Goal: Task Accomplishment & Management: Use online tool/utility

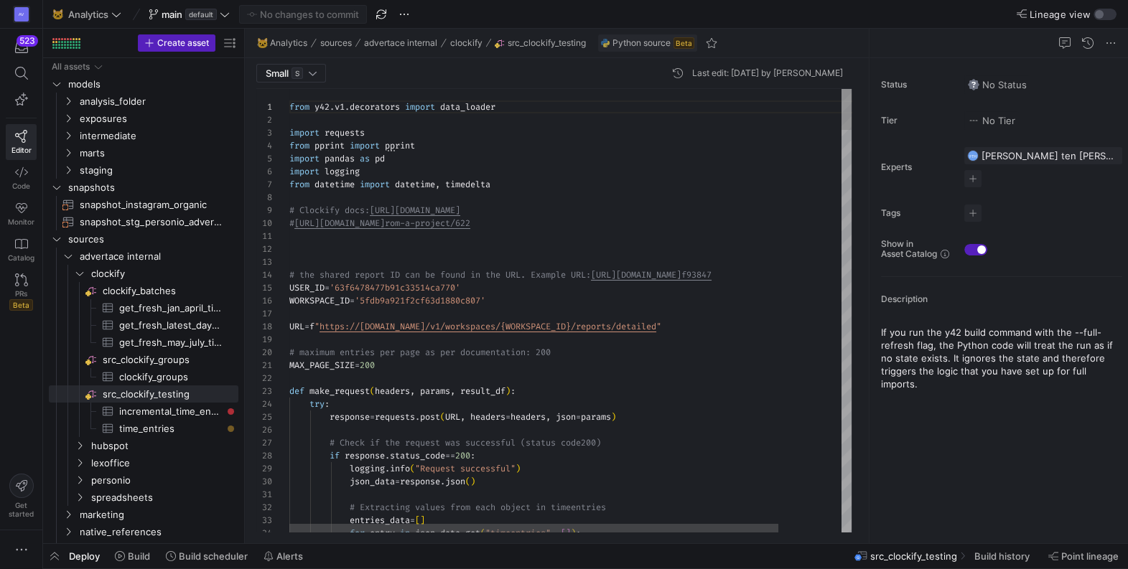
scroll to position [129, 0]
type textarea "# the shared report ID can be found in the URL. Example URL: [URL][DOMAIN_NAME]…"
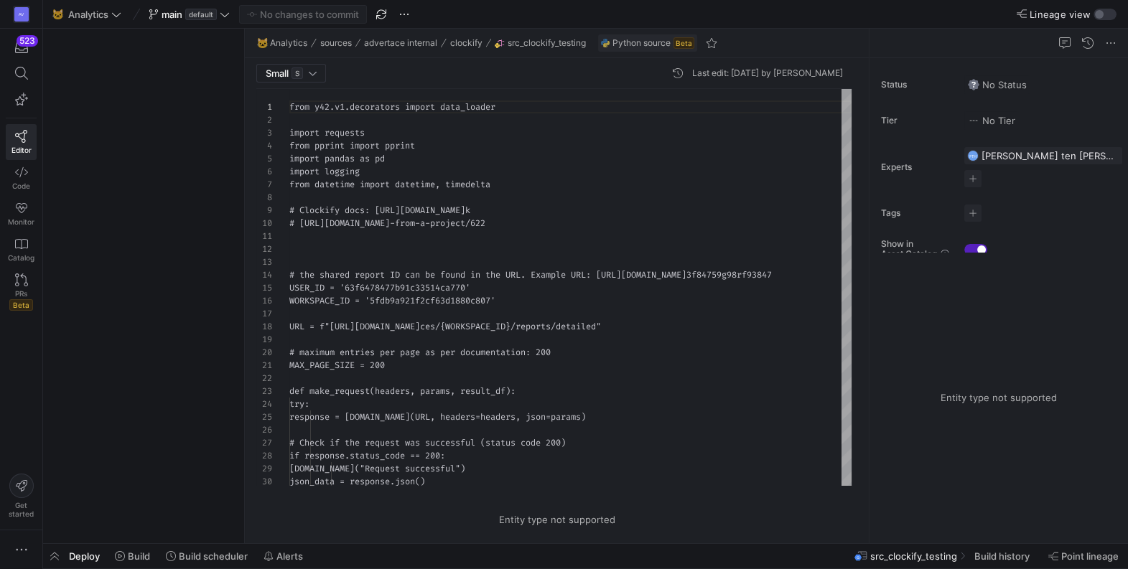
scroll to position [129, 0]
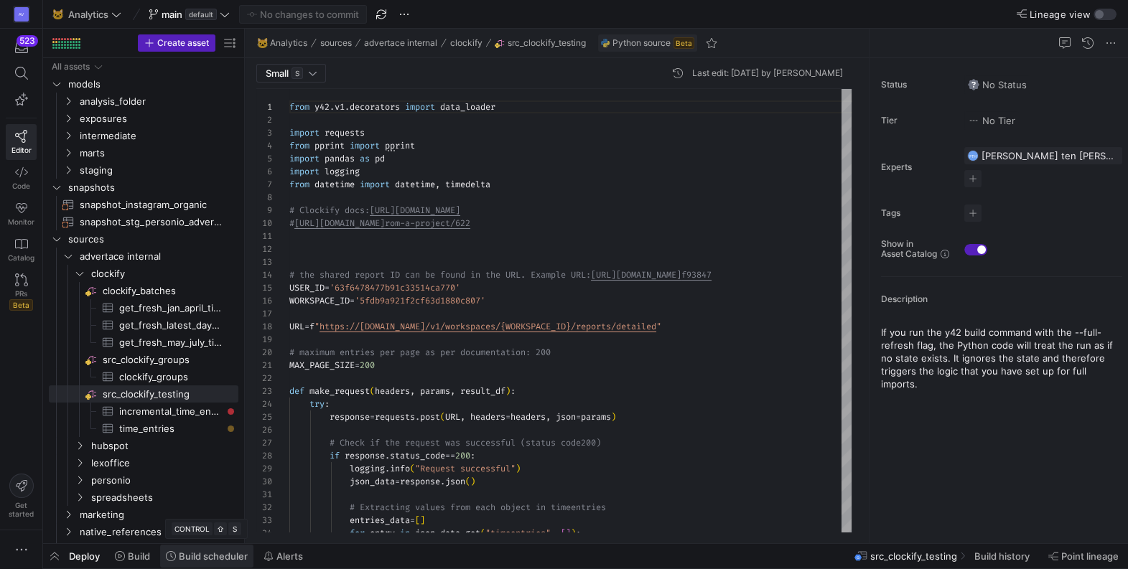
click at [203, 556] on span "Build scheduler" at bounding box center [213, 556] width 69 height 11
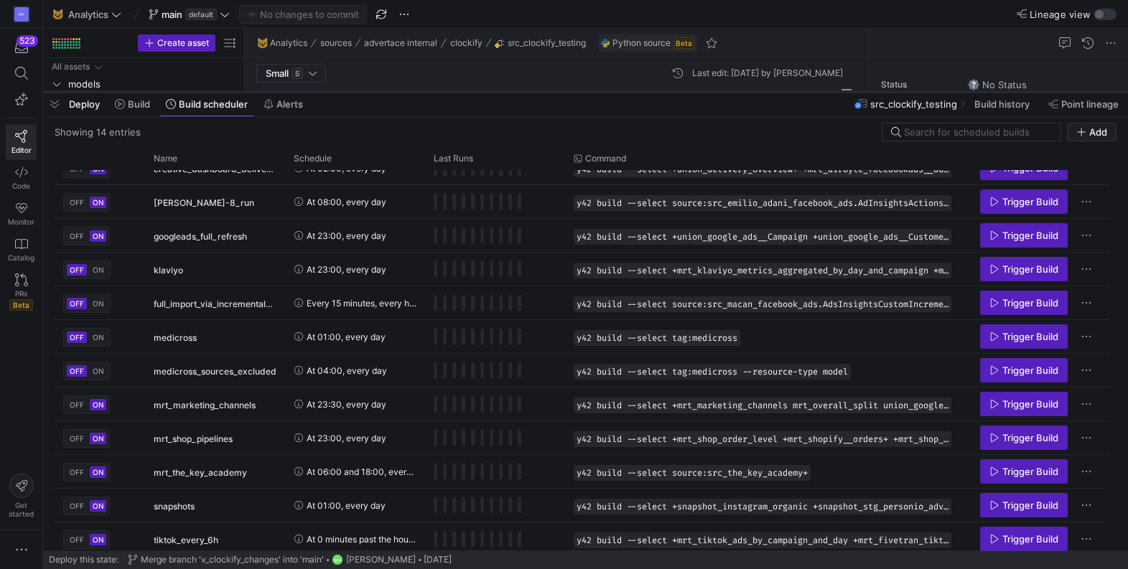
scroll to position [86, 0]
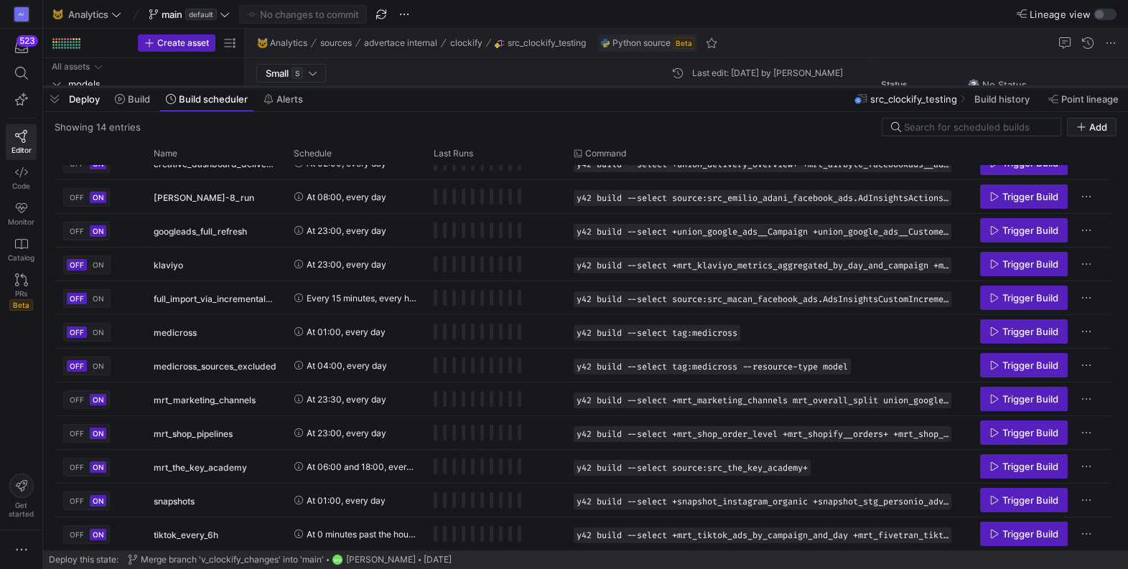
drag, startPoint x: 374, startPoint y: 308, endPoint x: 436, endPoint y: 89, distance: 227.7
click at [436, 89] on div at bounding box center [585, 87] width 1085 height 6
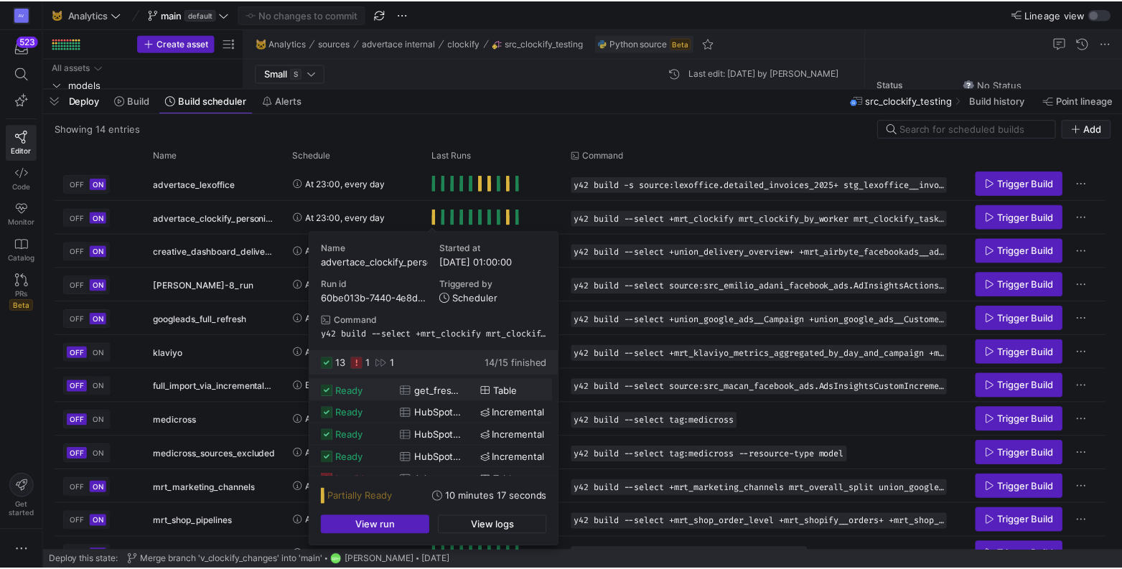
scroll to position [232, 0]
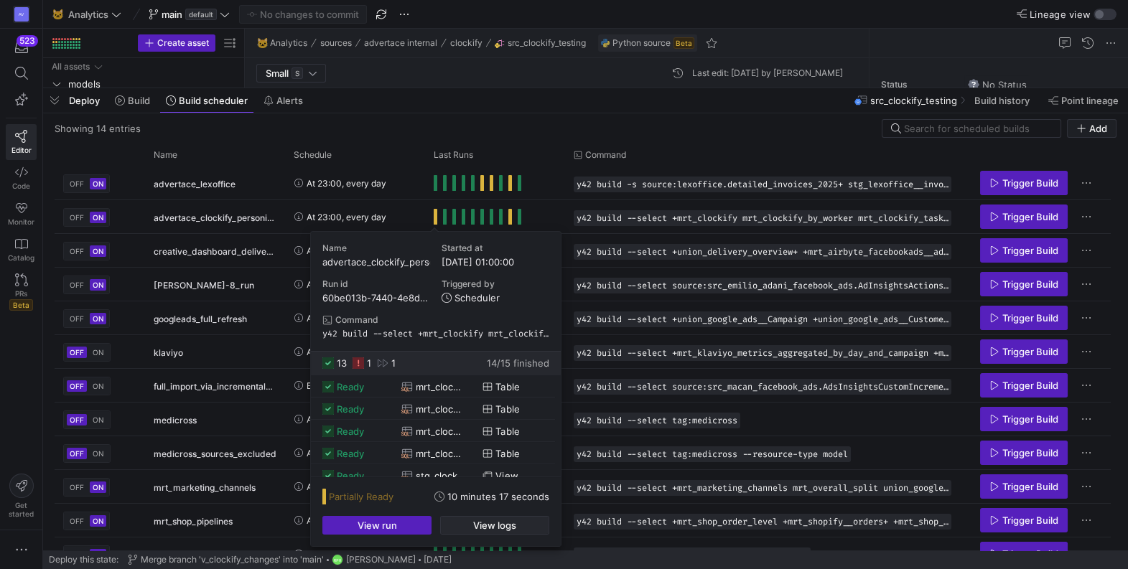
click at [503, 525] on span "View logs" at bounding box center [494, 525] width 43 height 11
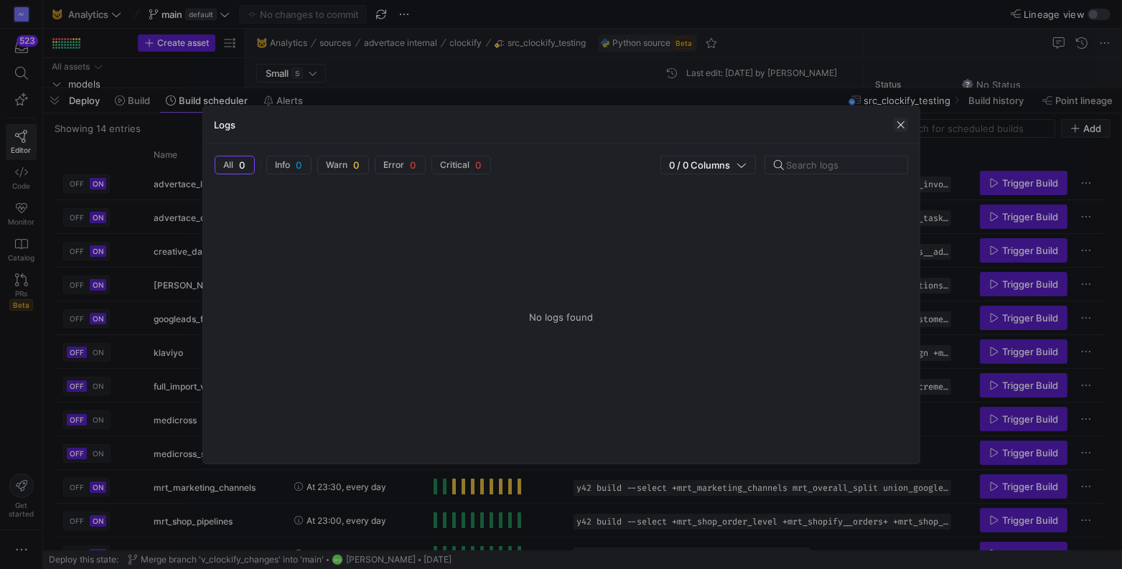
click at [902, 123] on span "button" at bounding box center [901, 125] width 14 height 14
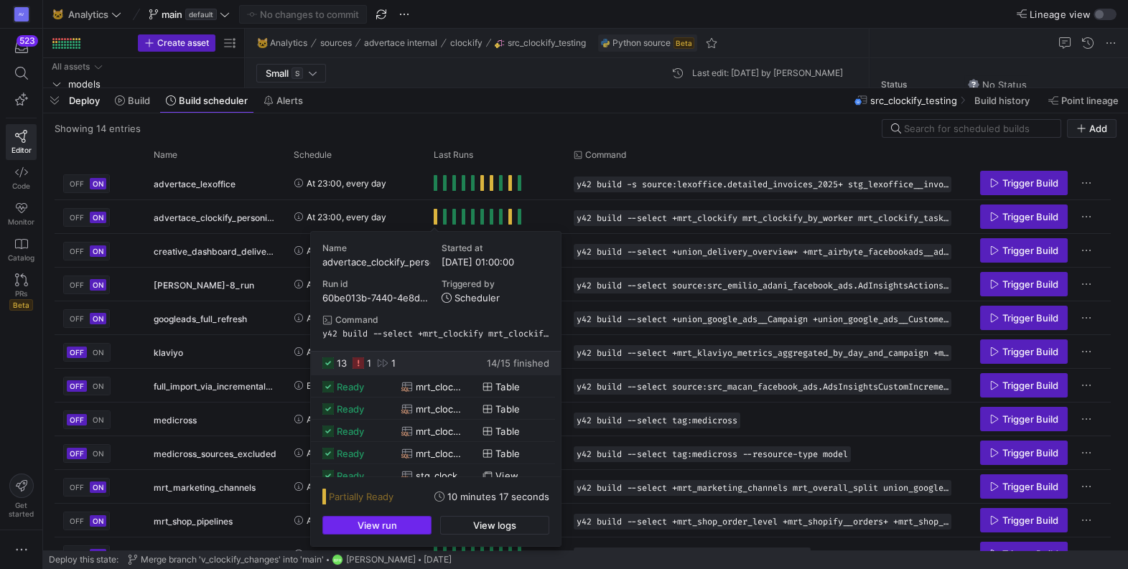
click at [381, 523] on span "View run" at bounding box center [377, 525] width 39 height 11
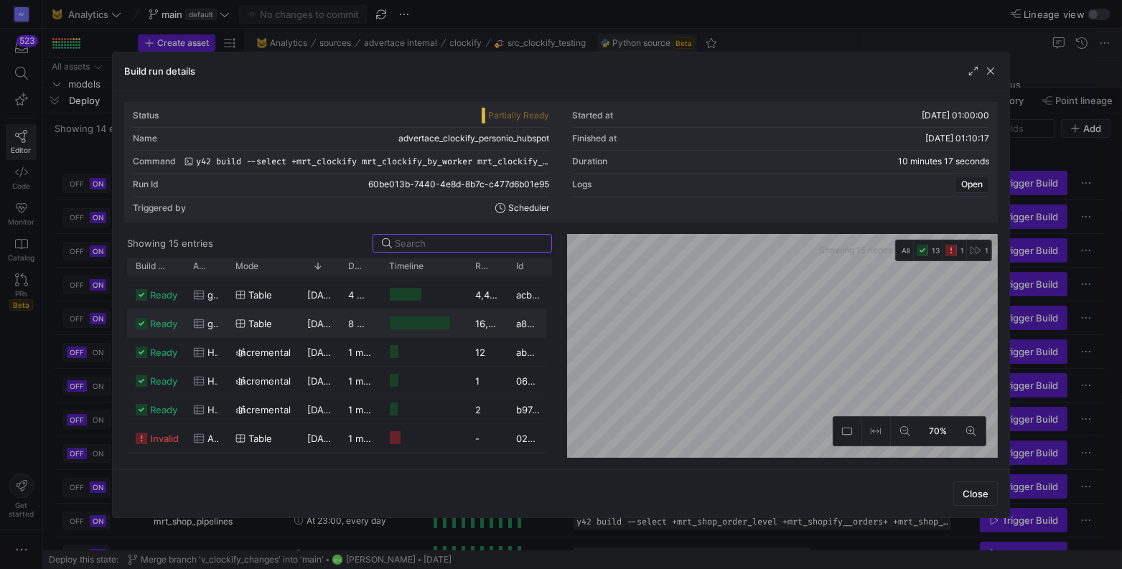
scroll to position [248, 0]
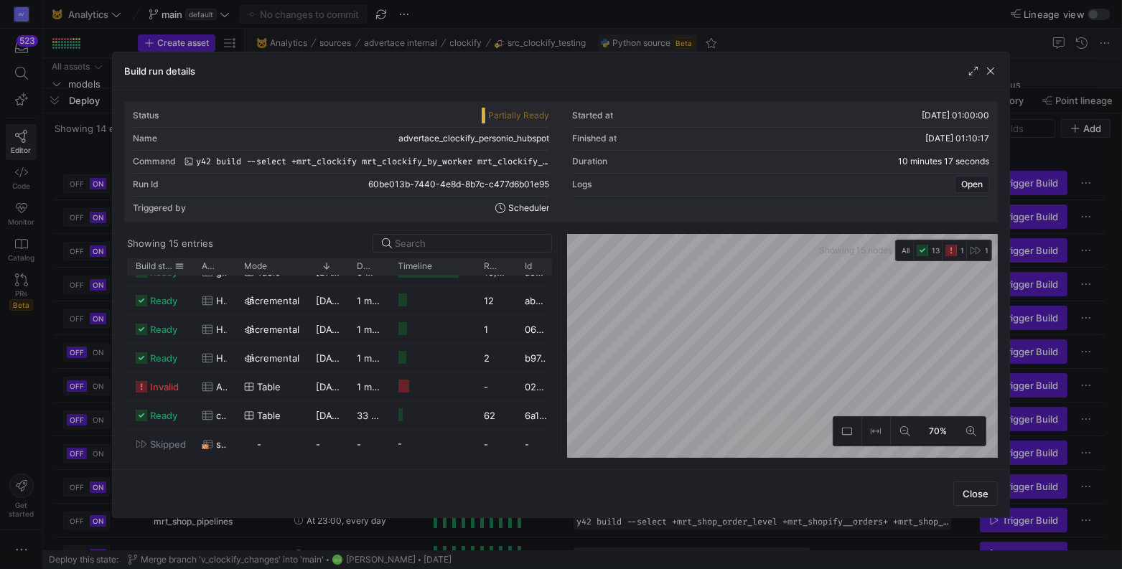
drag, startPoint x: 181, startPoint y: 266, endPoint x: 189, endPoint y: 269, distance: 8.7
click at [190, 269] on div at bounding box center [193, 266] width 6 height 17
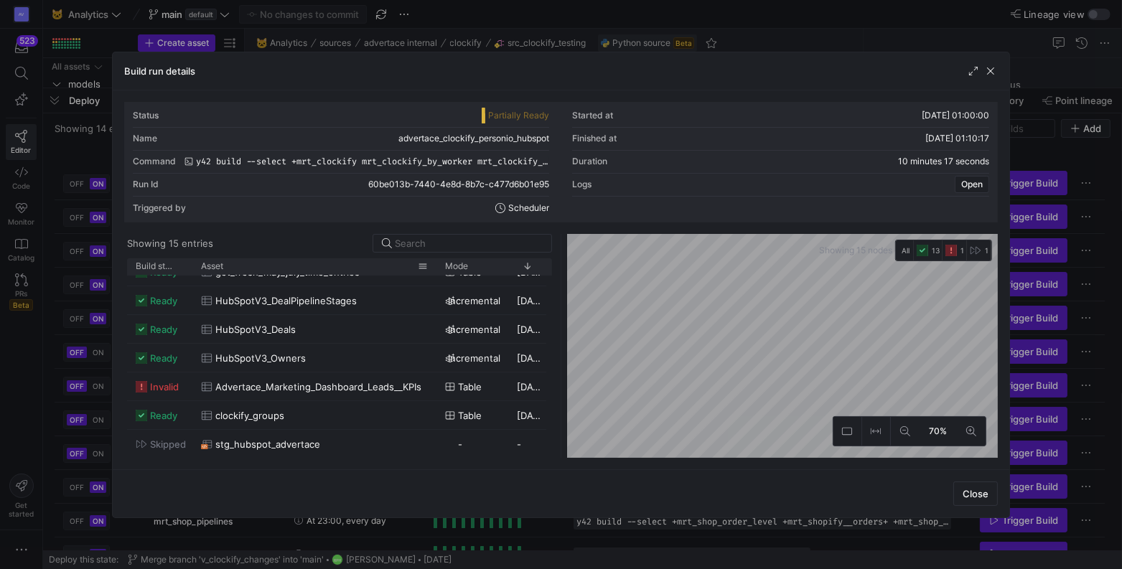
drag, startPoint x: 230, startPoint y: 265, endPoint x: 432, endPoint y: 268, distance: 201.8
click at [434, 268] on div at bounding box center [437, 266] width 6 height 17
click at [280, 369] on span "Copy" at bounding box center [329, 368] width 152 height 20
click at [989, 71] on span "button" at bounding box center [991, 71] width 14 height 14
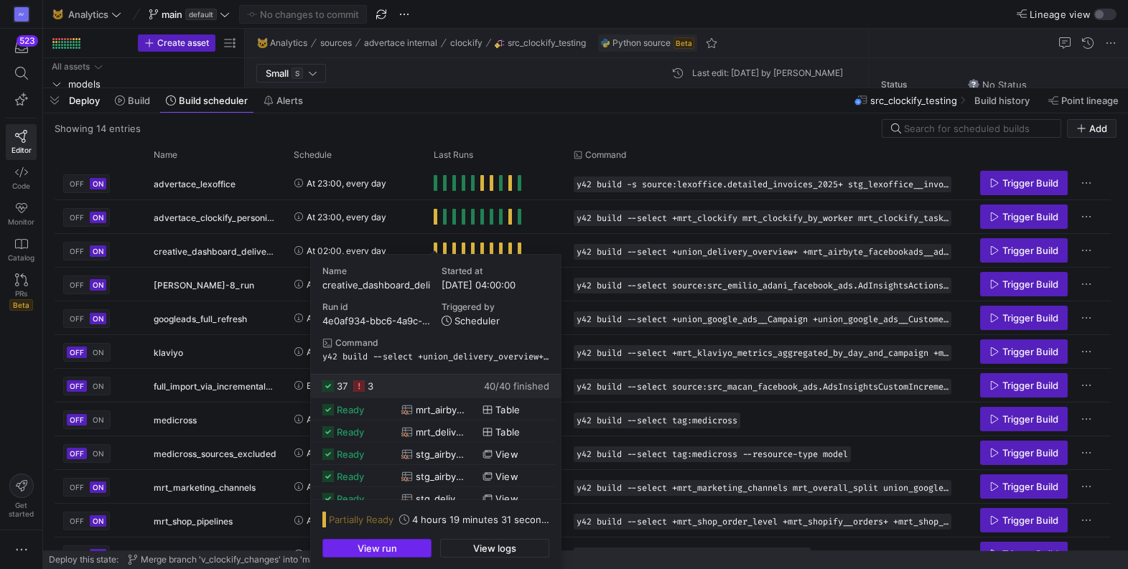
click at [381, 548] on span "View run" at bounding box center [377, 548] width 39 height 11
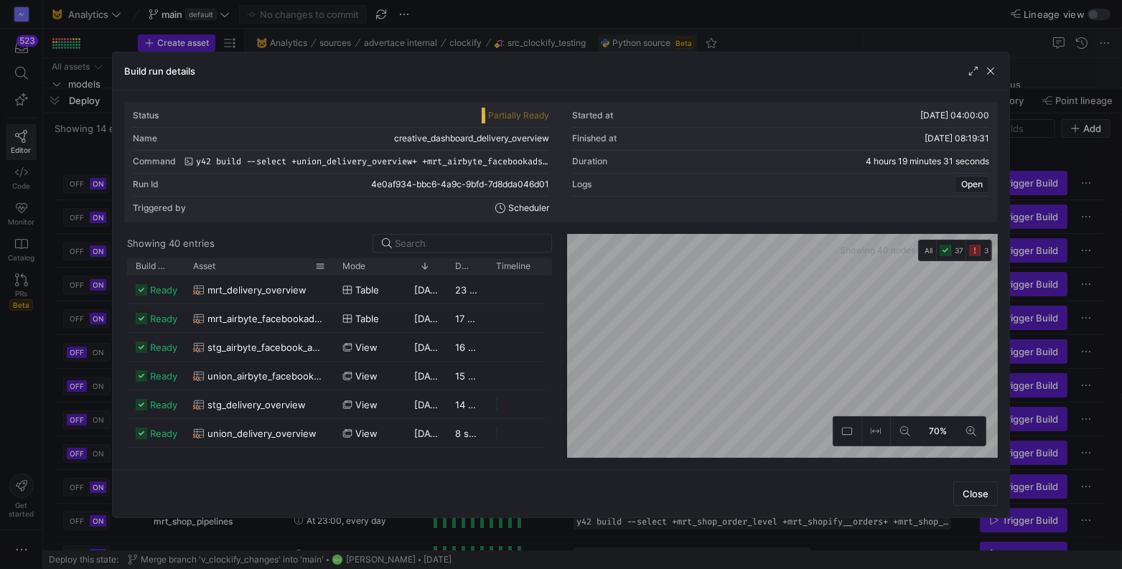
drag, startPoint x: 222, startPoint y: 266, endPoint x: 329, endPoint y: 271, distance: 107.1
click at [331, 271] on div at bounding box center [334, 266] width 6 height 17
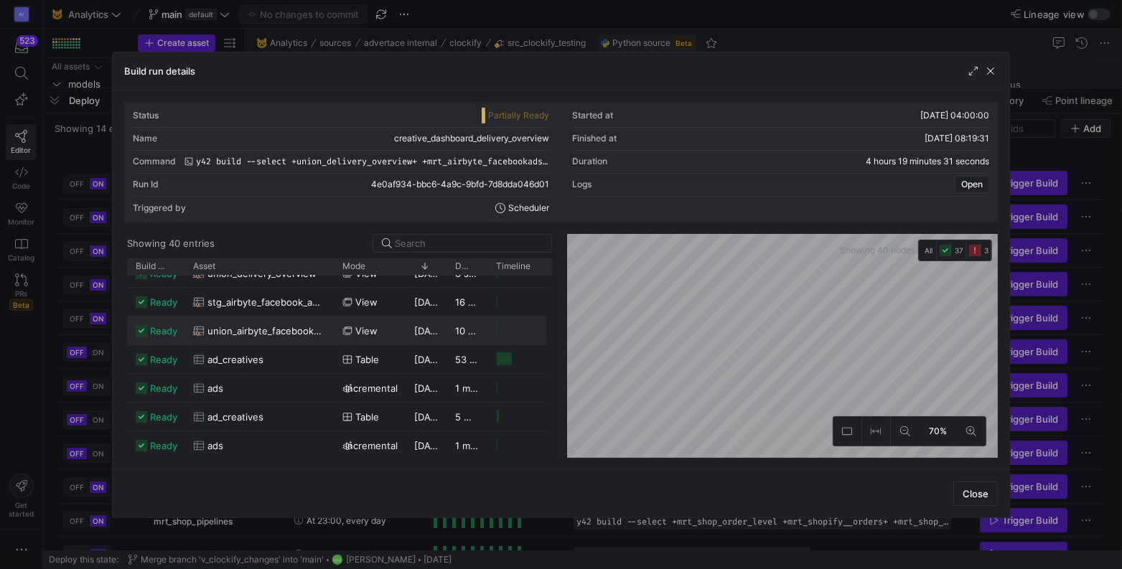
scroll to position [225, 0]
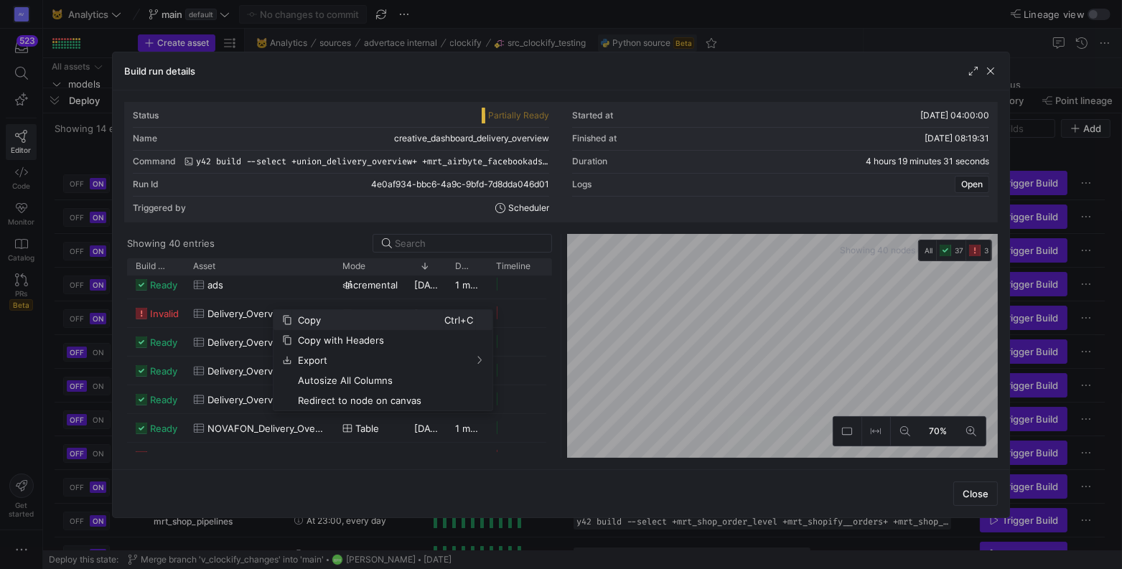
click at [316, 317] on span "Copy" at bounding box center [368, 320] width 152 height 20
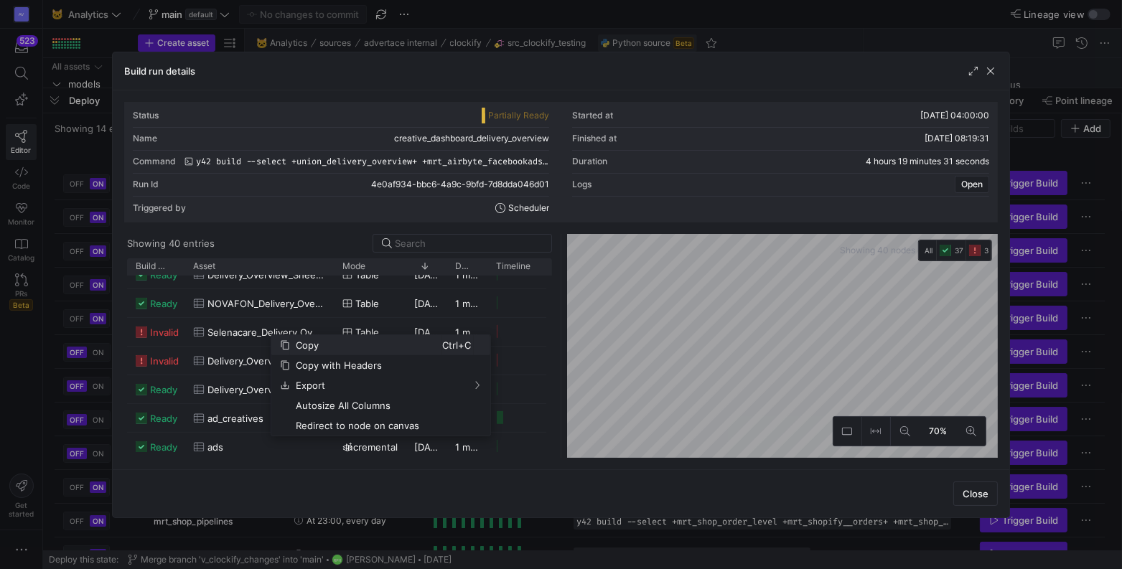
click at [309, 345] on span "Copy" at bounding box center [366, 345] width 152 height 20
click at [313, 366] on span "Copy" at bounding box center [369, 367] width 152 height 20
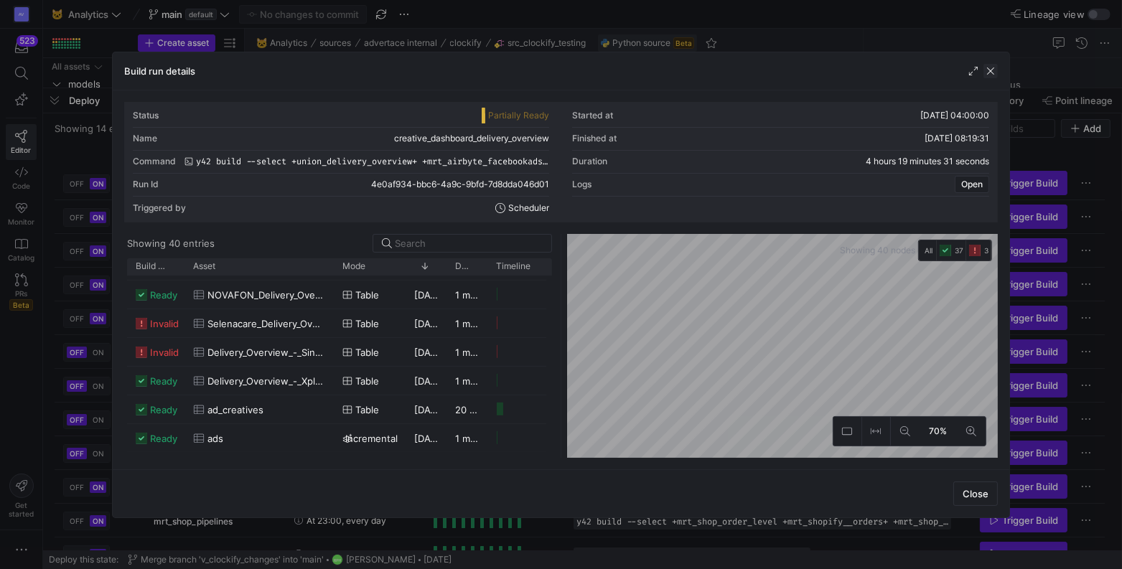
click at [991, 72] on span "button" at bounding box center [991, 71] width 14 height 14
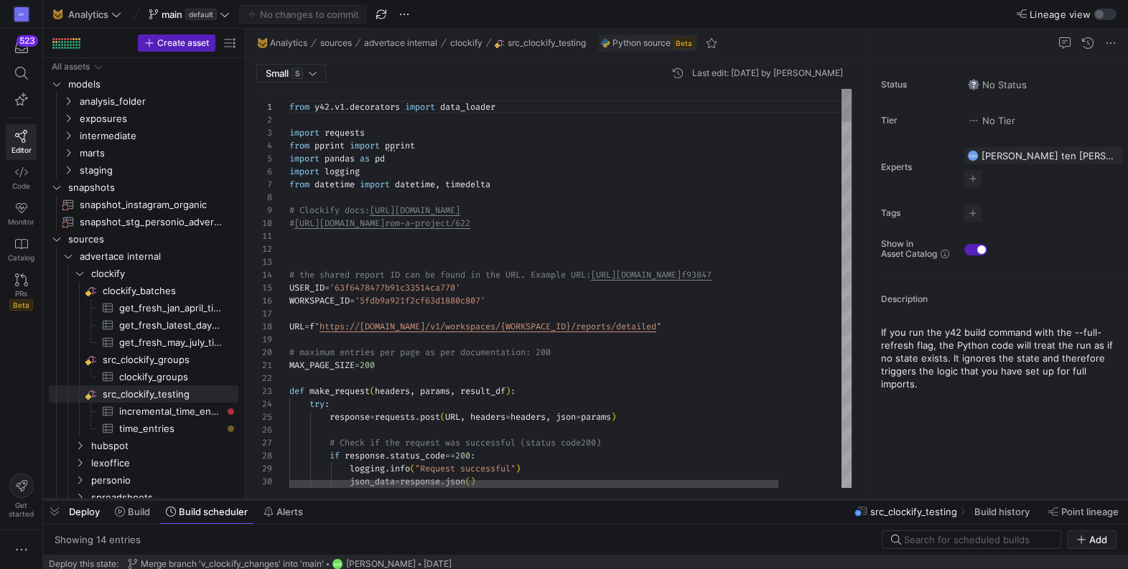
drag, startPoint x: 423, startPoint y: 89, endPoint x: 373, endPoint y: 500, distance: 414.3
click at [373, 500] on div at bounding box center [585, 500] width 1085 height 6
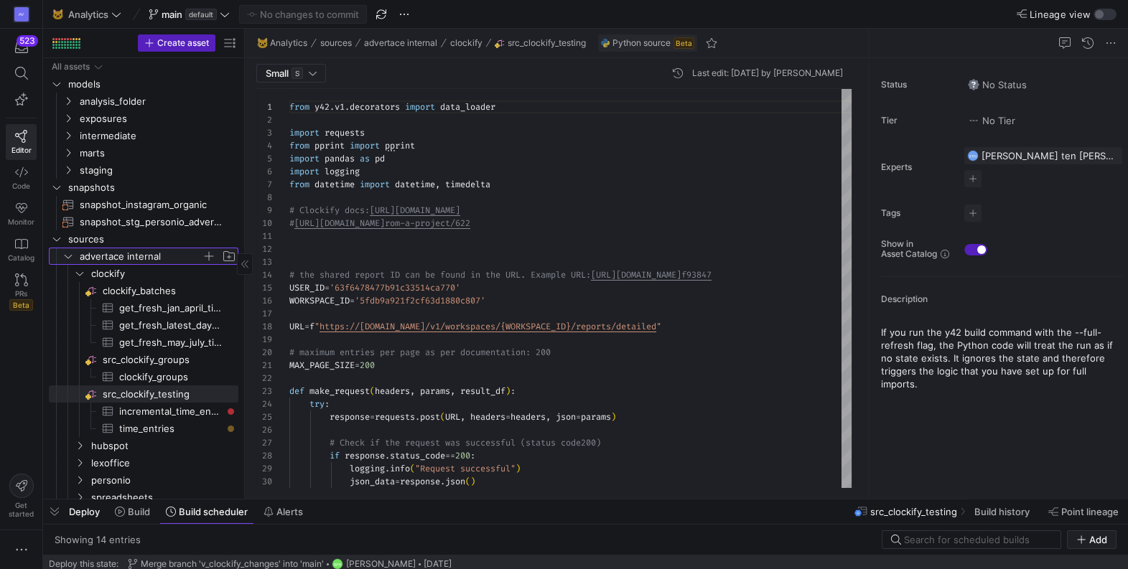
click at [70, 257] on icon "Press SPACE to select this row." at bounding box center [68, 256] width 10 height 9
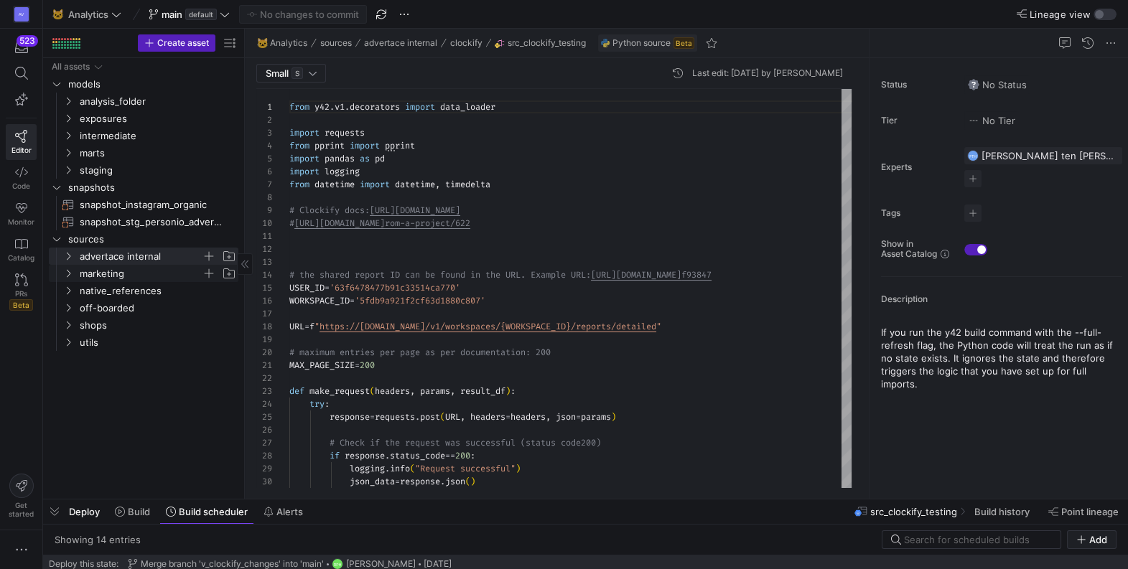
click at [70, 274] on icon "Press SPACE to select this row." at bounding box center [68, 273] width 10 height 9
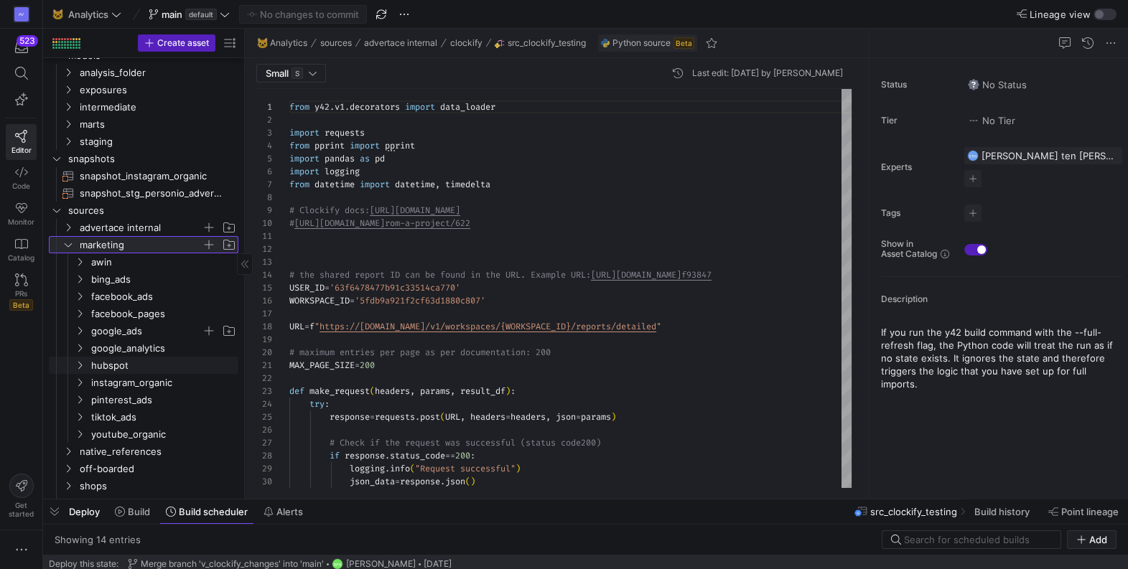
scroll to position [29, 0]
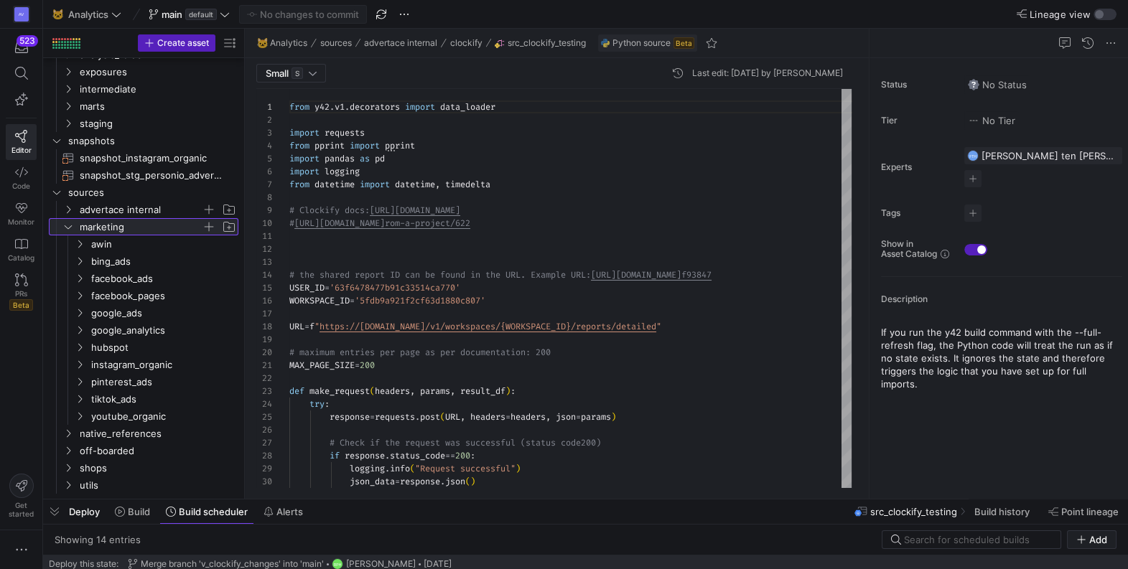
click at [66, 227] on icon at bounding box center [68, 227] width 10 height 9
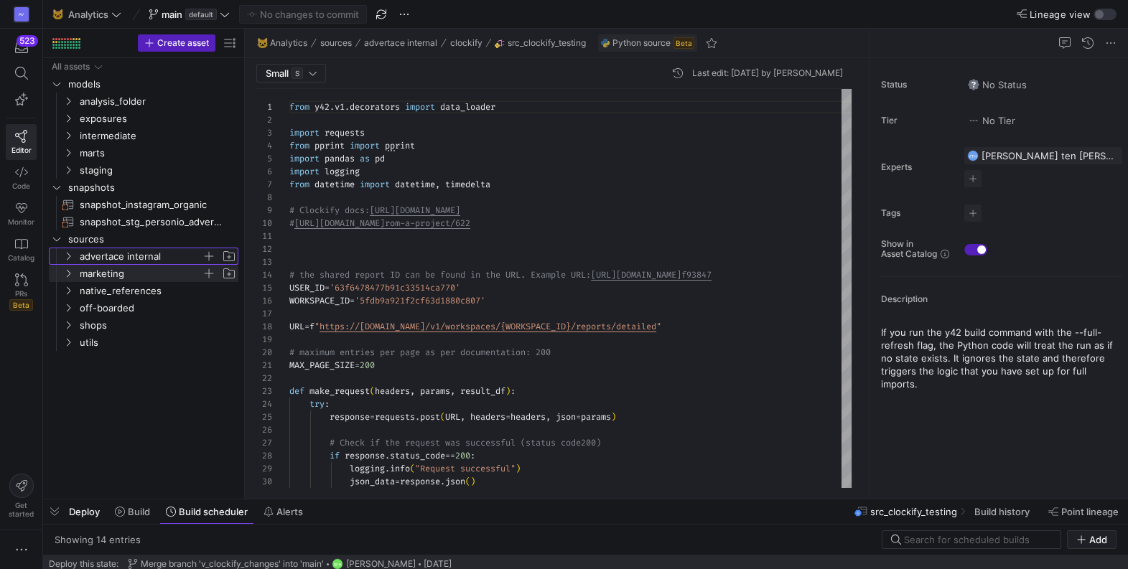
click at [68, 256] on icon "Press SPACE to select this row." at bounding box center [68, 256] width 10 height 9
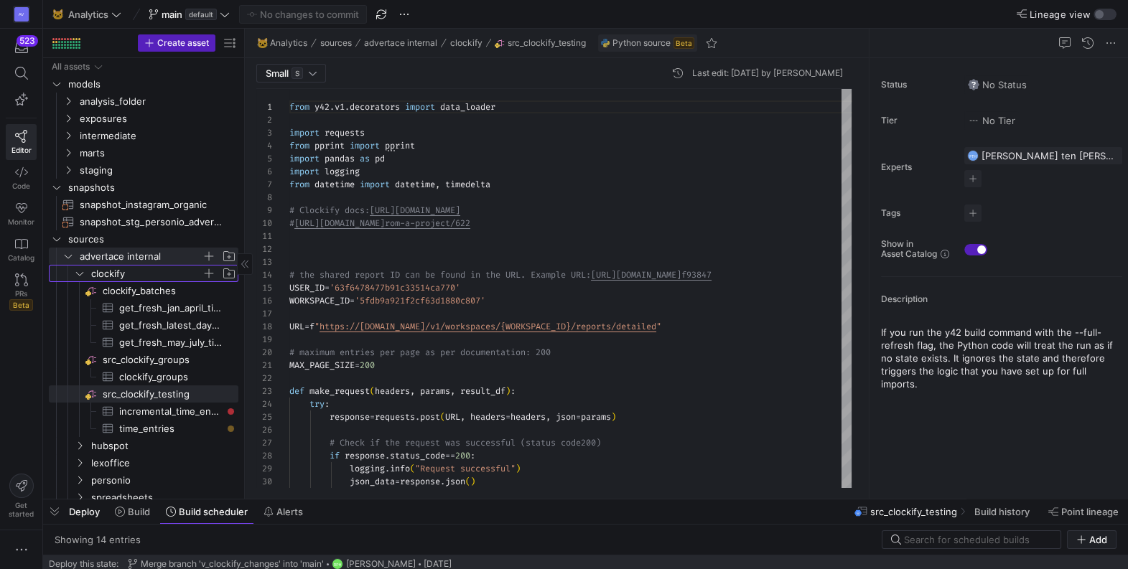
click at [83, 274] on icon "Press SPACE to select this row." at bounding box center [80, 273] width 10 height 9
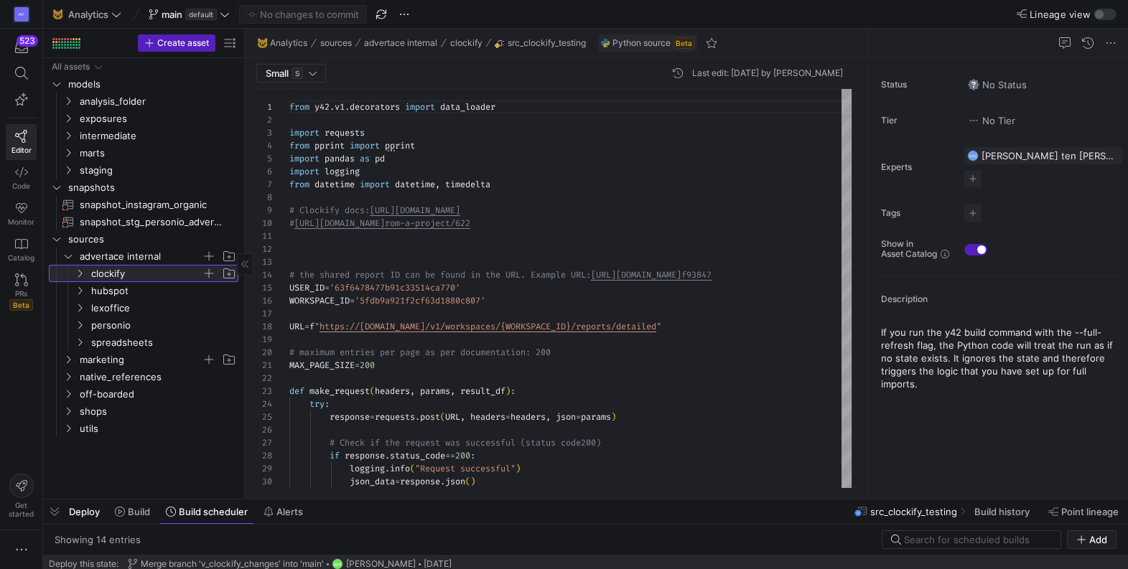
click at [83, 274] on icon at bounding box center [80, 273] width 10 height 9
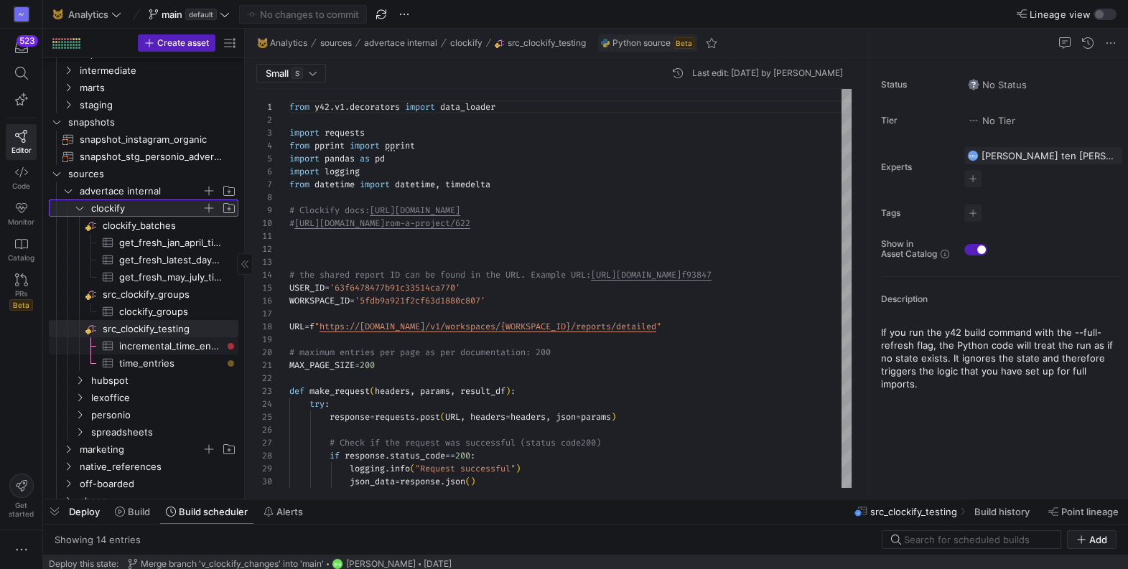
scroll to position [75, 0]
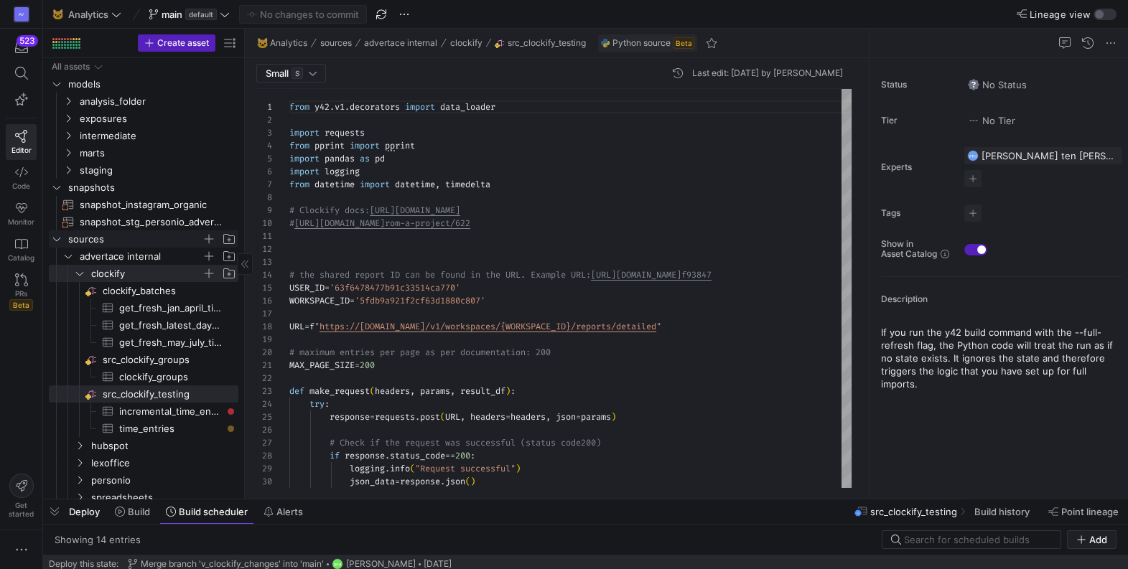
click at [54, 237] on icon "Press SPACE to select this row." at bounding box center [57, 239] width 10 height 9
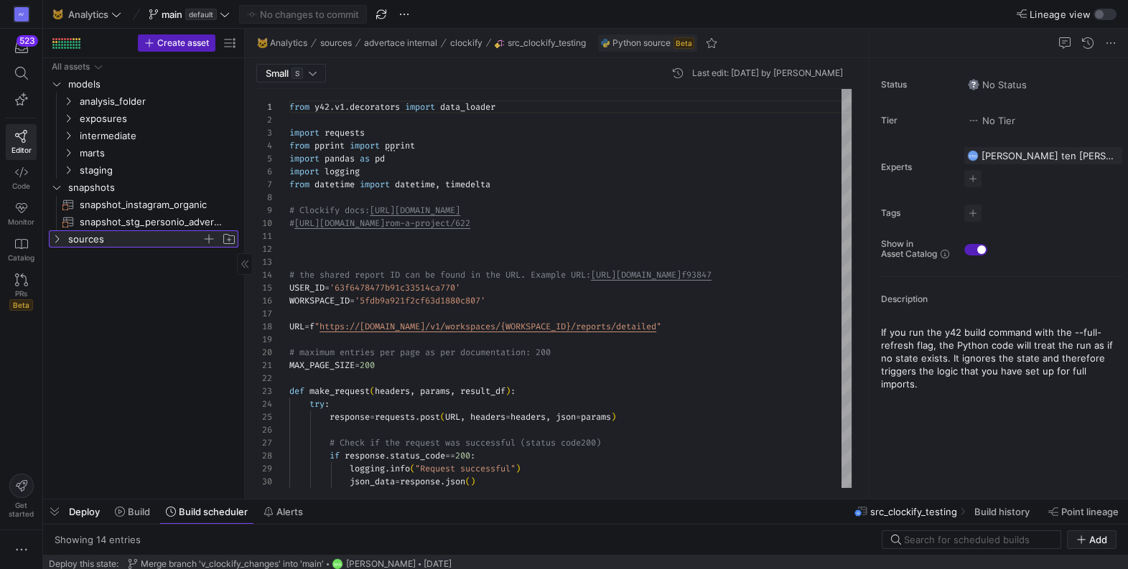
click at [55, 240] on icon at bounding box center [57, 239] width 10 height 9
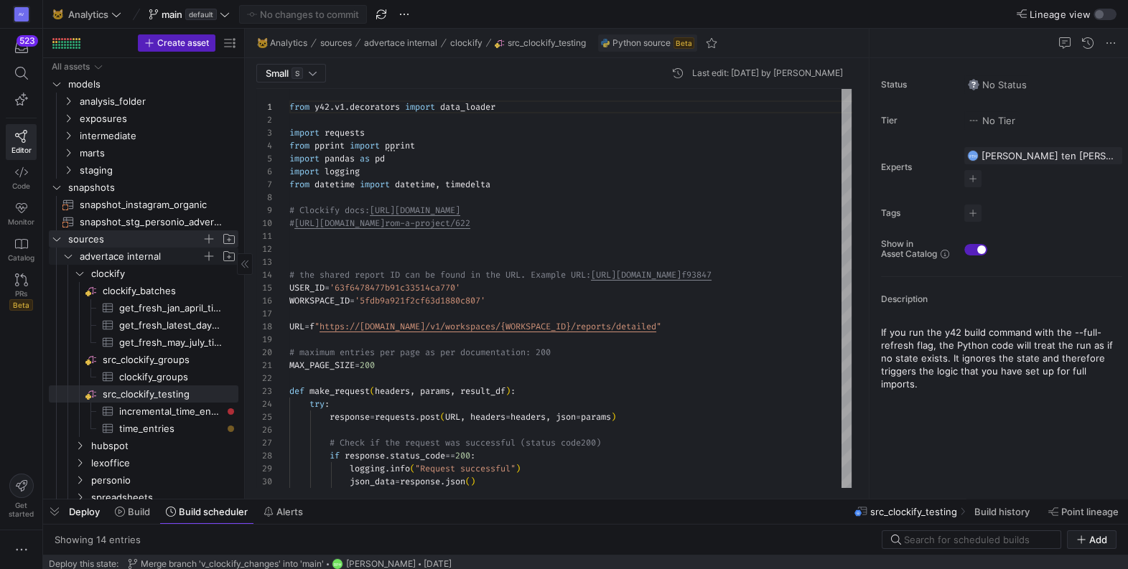
click at [71, 254] on icon "Press SPACE to select this row." at bounding box center [68, 256] width 10 height 9
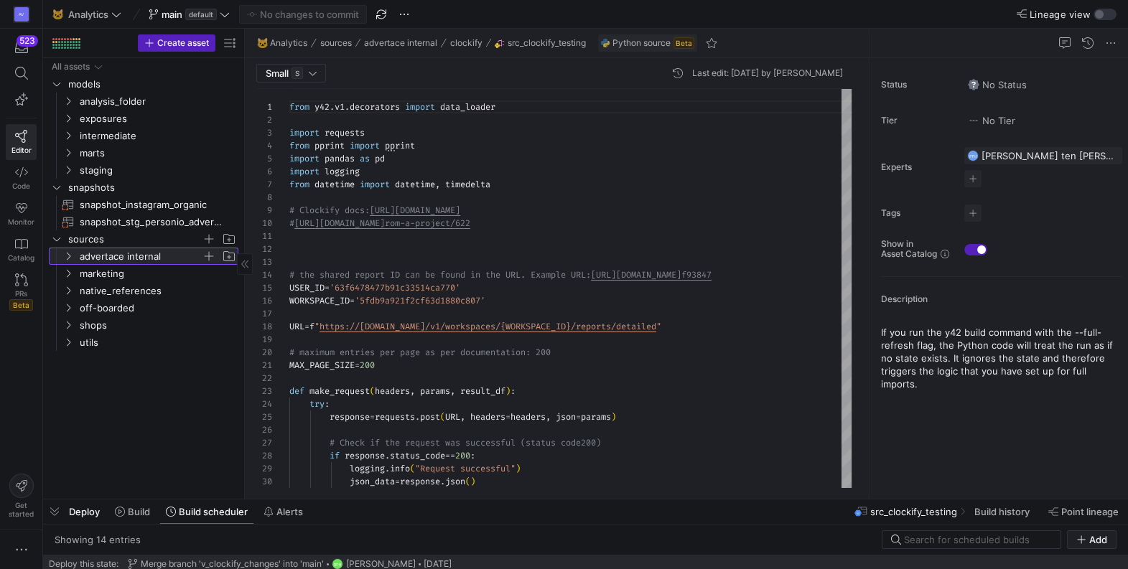
click at [69, 253] on icon at bounding box center [68, 256] width 10 height 9
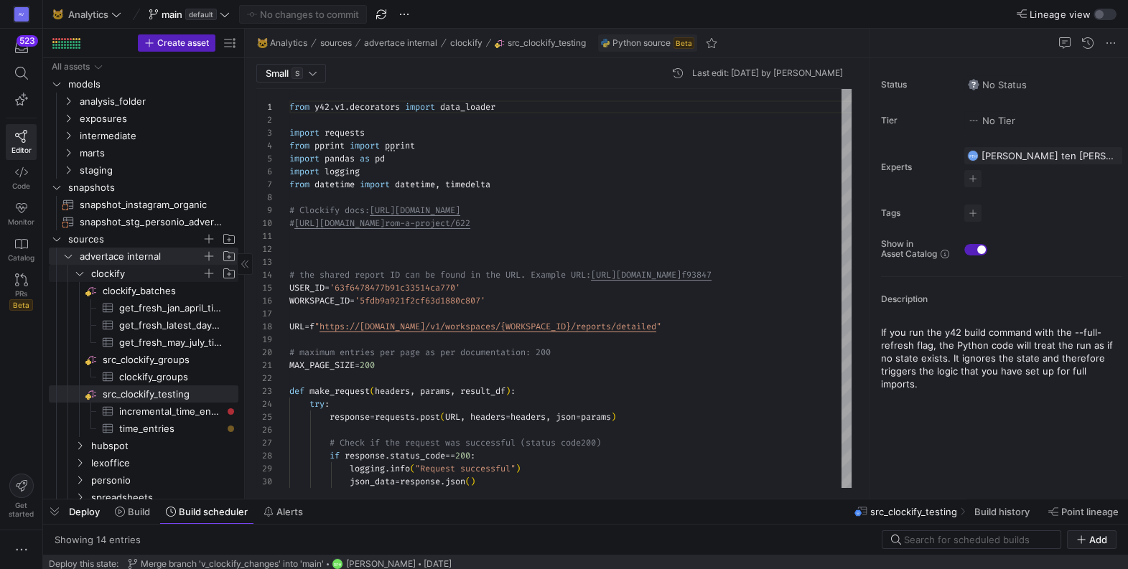
click at [83, 273] on icon "Press SPACE to select this row." at bounding box center [80, 273] width 10 height 9
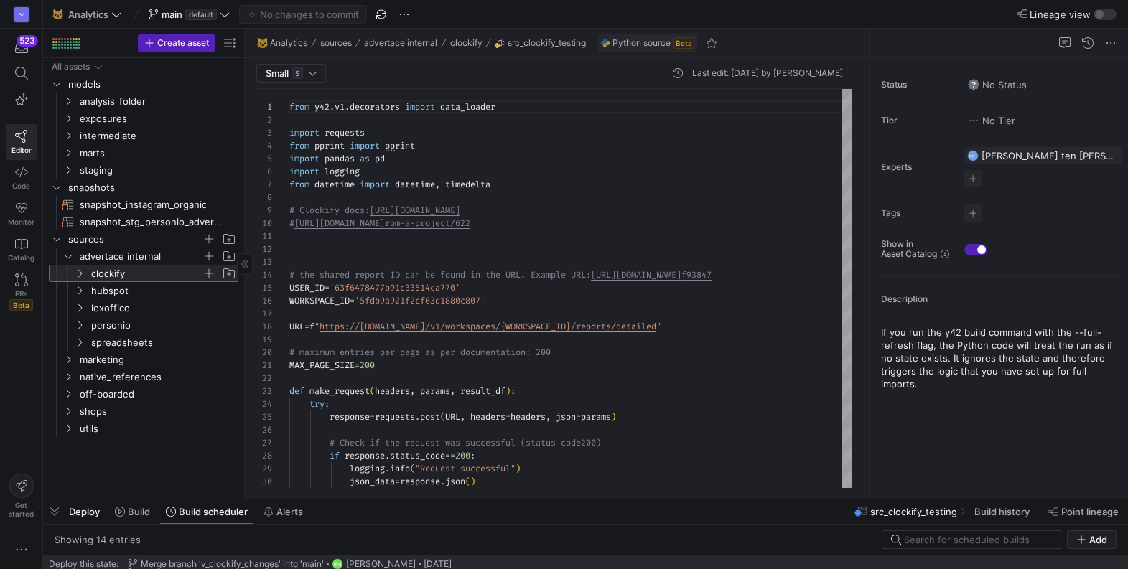
click at [83, 273] on icon at bounding box center [80, 273] width 10 height 9
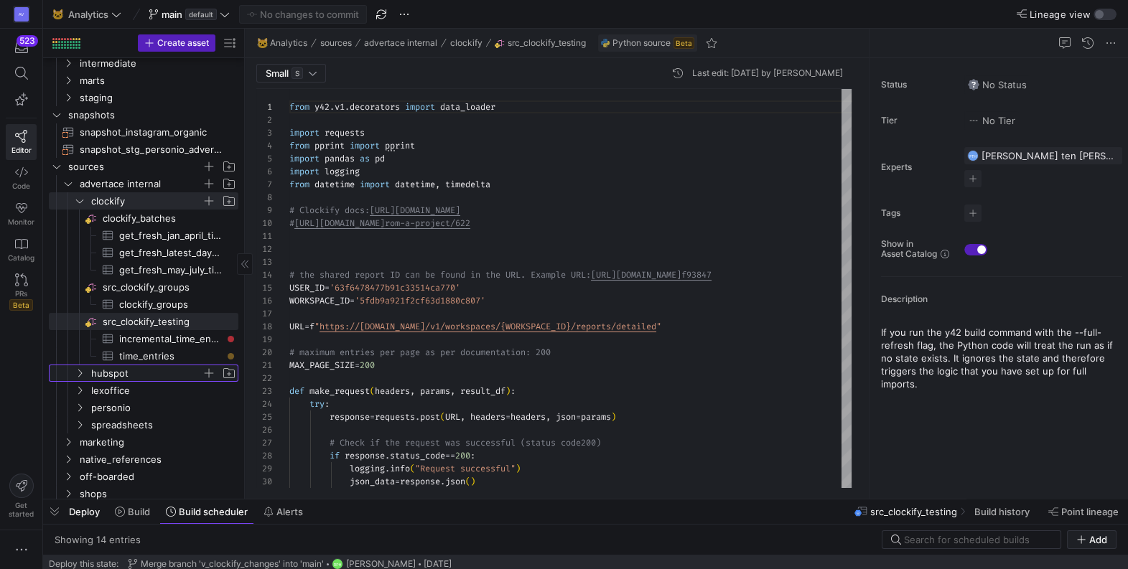
click at [79, 373] on icon "Press SPACE to select this row." at bounding box center [80, 373] width 10 height 9
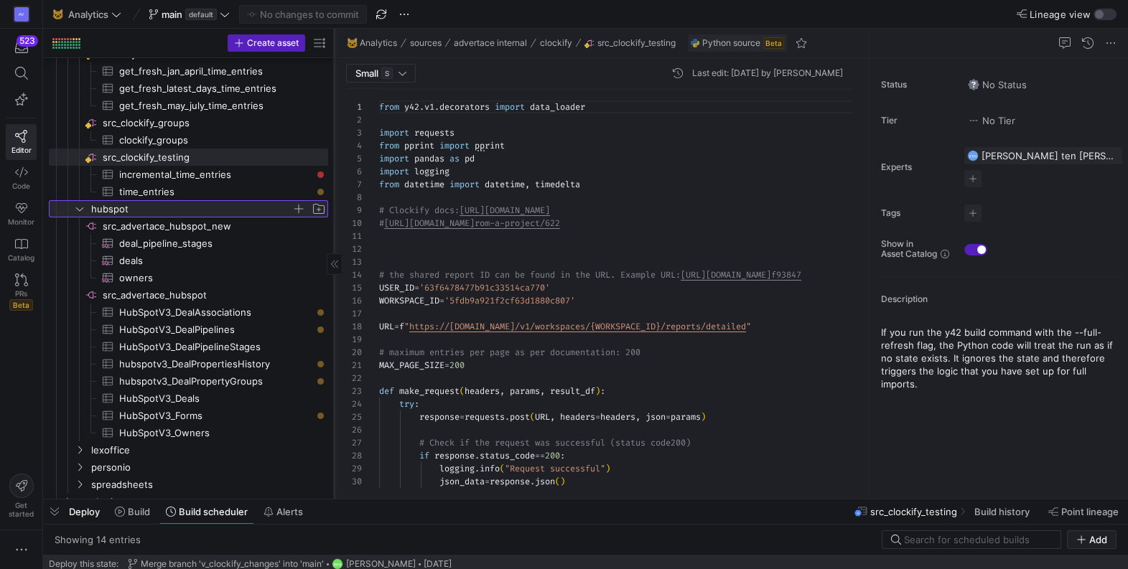
drag, startPoint x: 244, startPoint y: 248, endPoint x: 334, endPoint y: 245, distance: 89.8
click at [334, 245] on div at bounding box center [334, 264] width 1 height 470
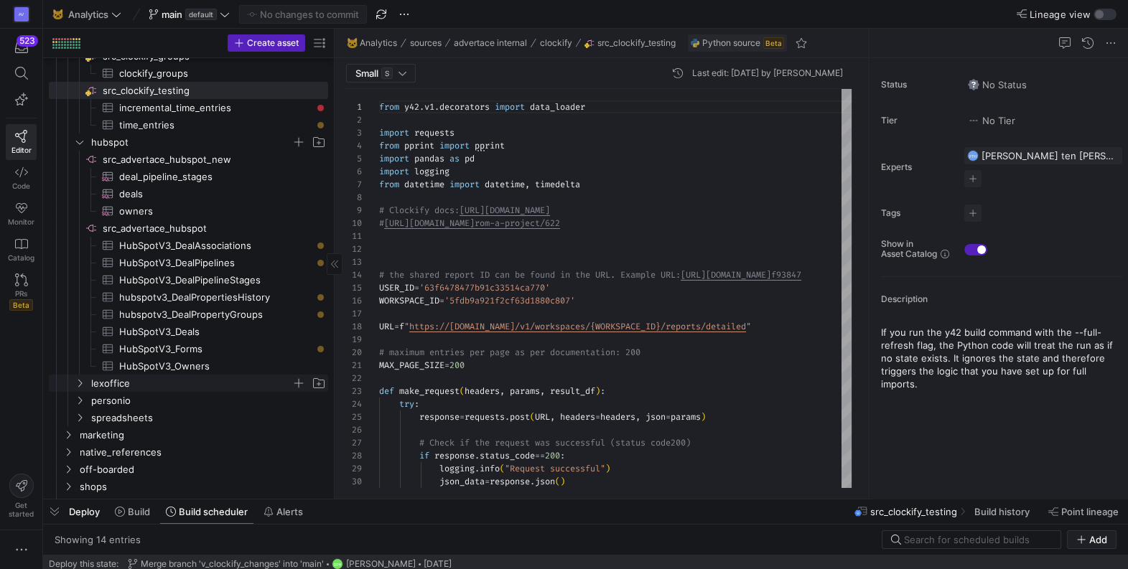
click at [78, 380] on icon "Press SPACE to select this row." at bounding box center [80, 383] width 10 height 9
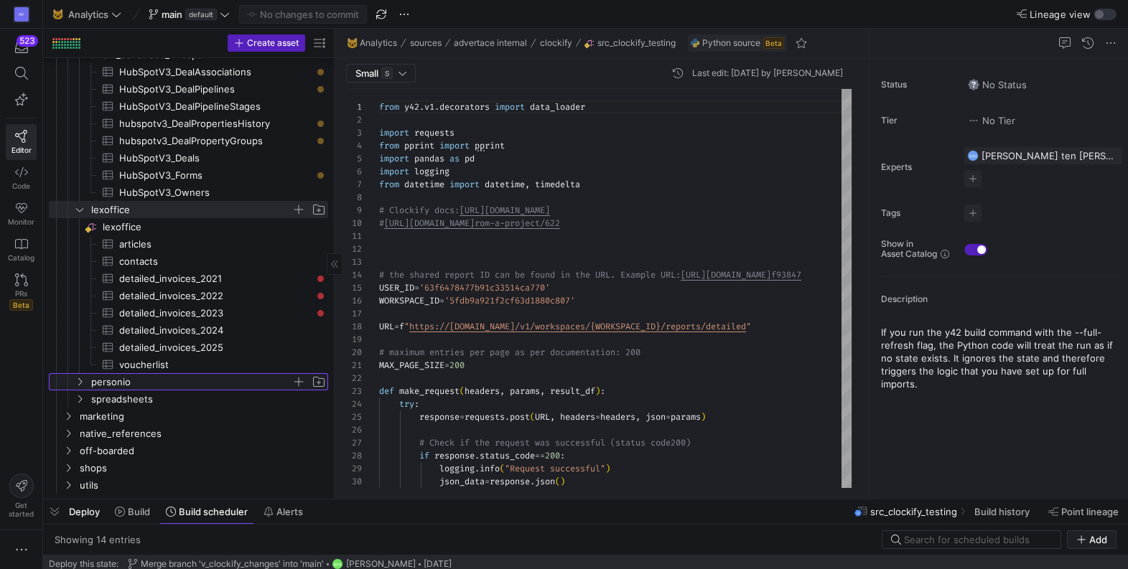
click at [78, 378] on icon "Press SPACE to select this row." at bounding box center [80, 382] width 10 height 9
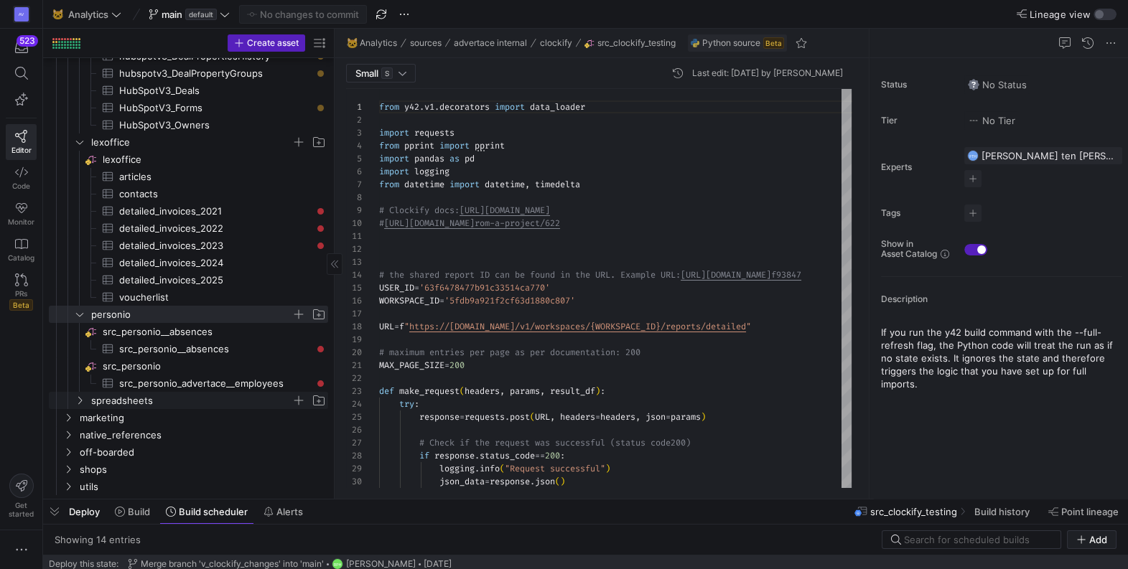
click at [80, 397] on icon "Press SPACE to select this row." at bounding box center [80, 400] width 10 height 9
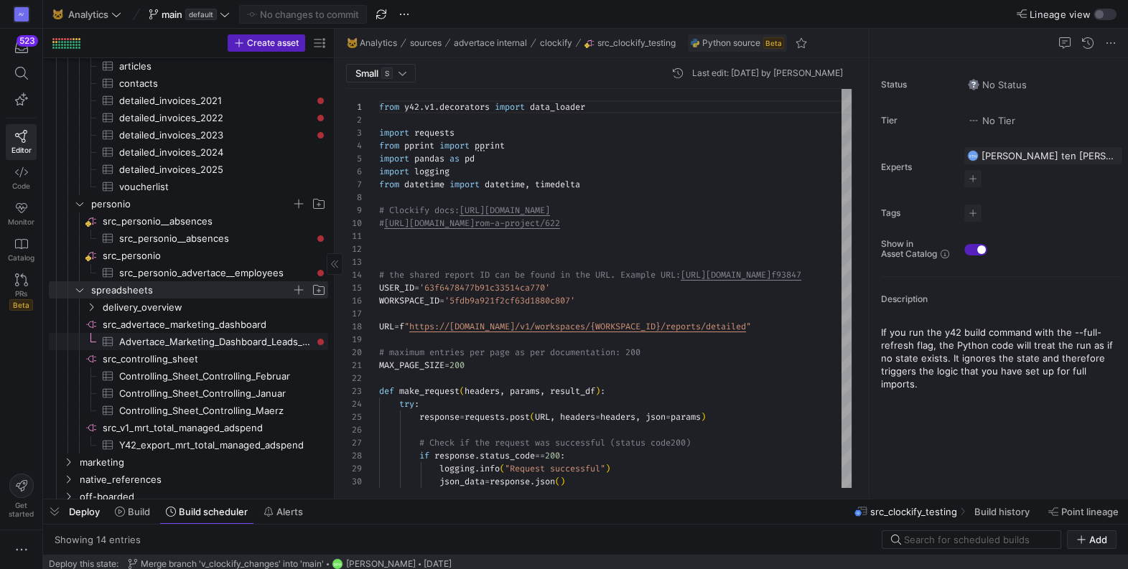
click at [213, 342] on span "Advertace_Marketing_Dashboard_Leads__KPIs​​​​​​​​​" at bounding box center [215, 342] width 192 height 17
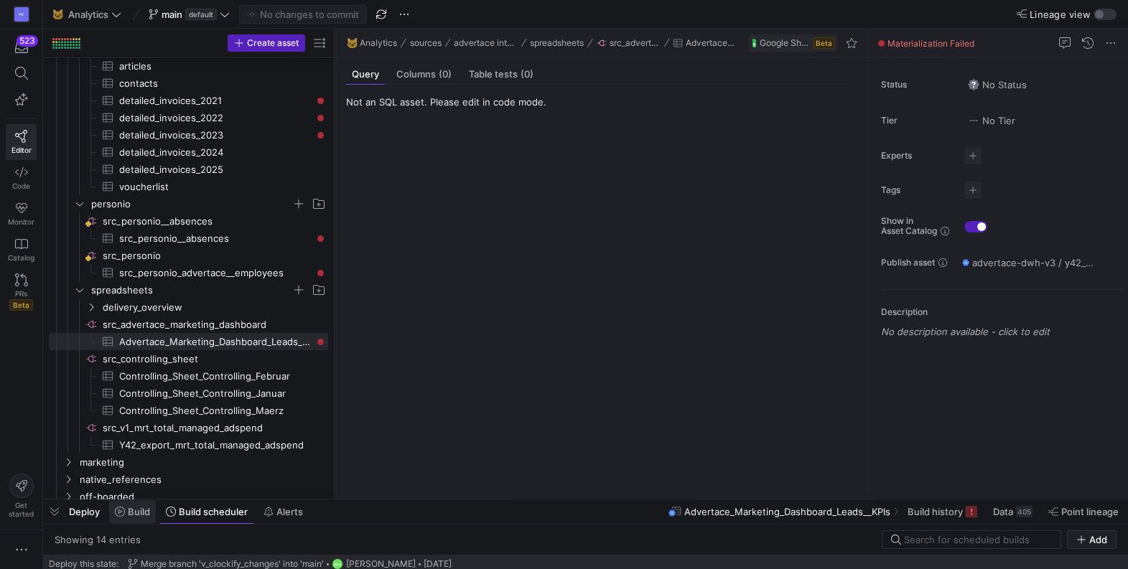
click at [146, 513] on span "Build" at bounding box center [139, 511] width 22 height 11
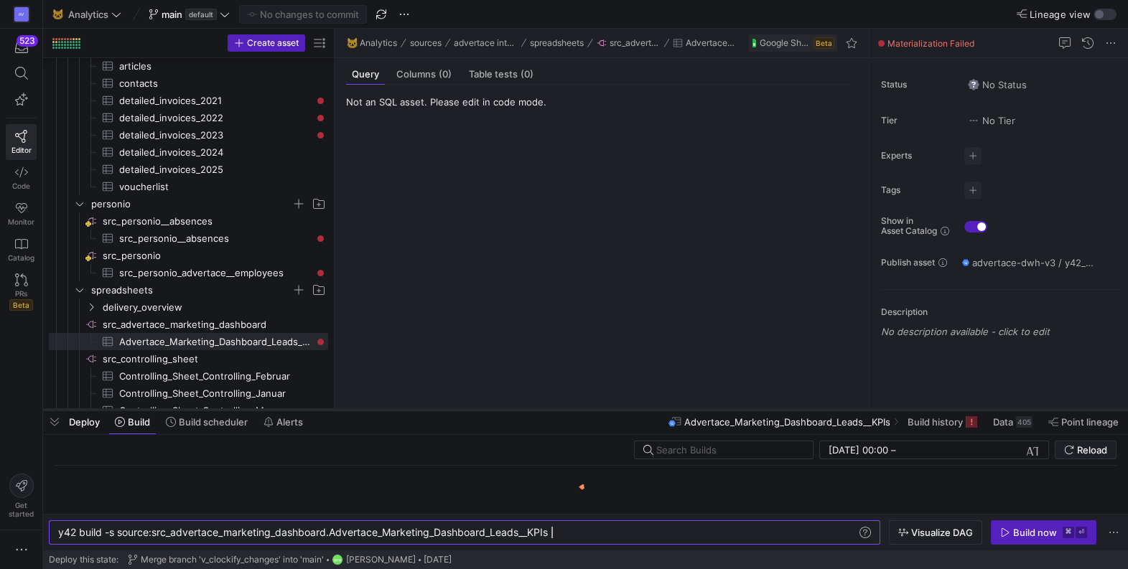
drag, startPoint x: 424, startPoint y: 501, endPoint x: 431, endPoint y: 411, distance: 90.1
click at [431, 411] on div at bounding box center [585, 410] width 1085 height 6
click at [567, 530] on div "y42 build -s source:src_advertace_marketing_dashbo ard.Advertace_Marketing_Dash…" at bounding box center [457, 532] width 799 height 11
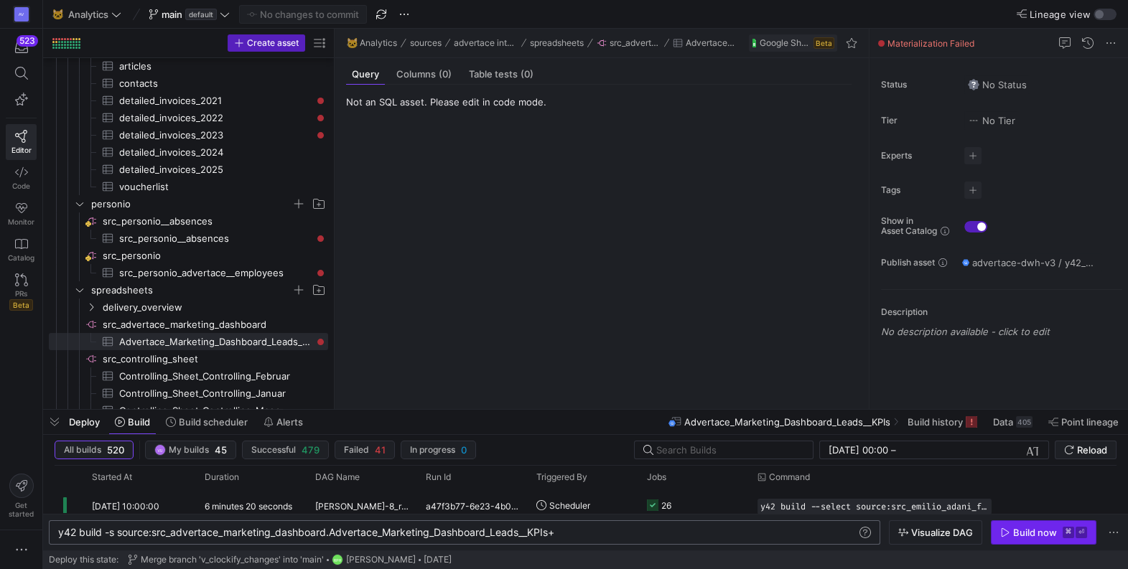
type textarea "y42 build -s source:src_advertace_marketing_dashboard.Advertace_Marketing_Dashb…"
click at [1022, 533] on div "Build now" at bounding box center [1035, 532] width 44 height 11
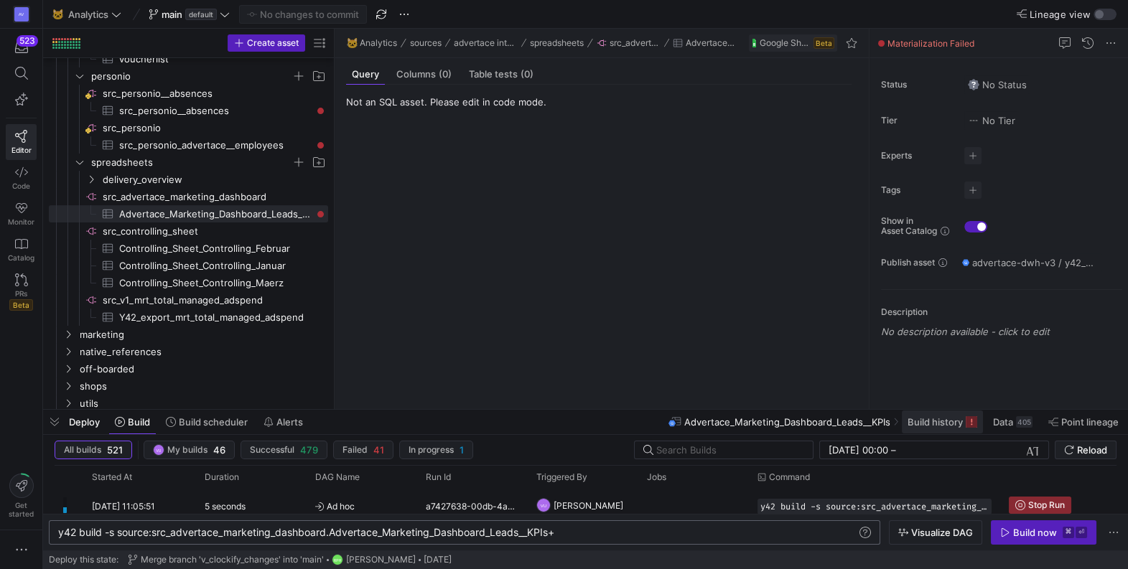
click at [933, 423] on span "Build history" at bounding box center [934, 421] width 55 height 11
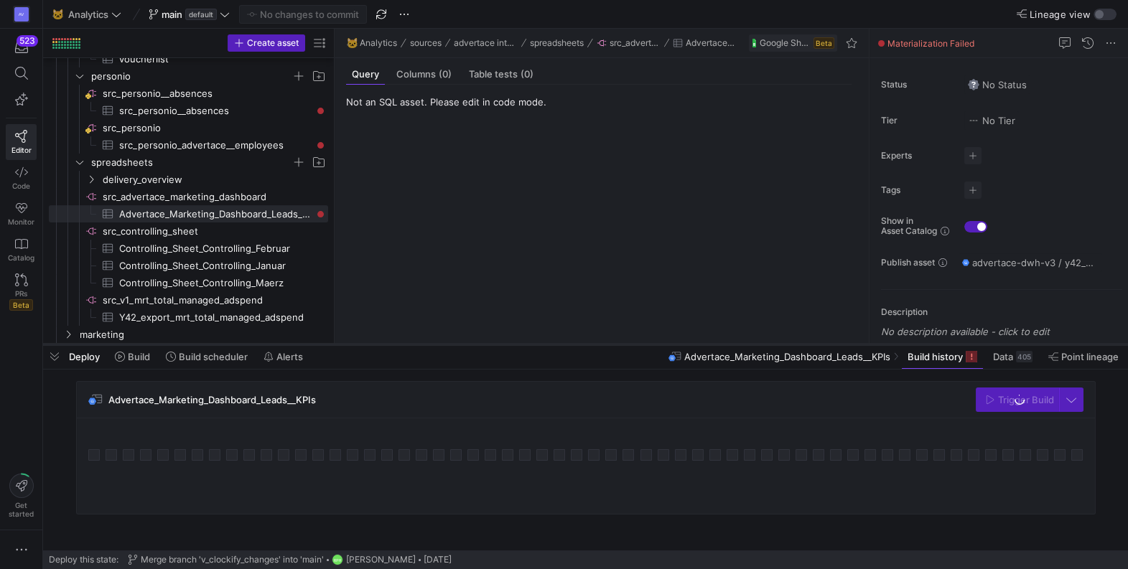
drag, startPoint x: 777, startPoint y: 411, endPoint x: 770, endPoint y: 346, distance: 65.6
click at [770, 346] on div at bounding box center [585, 345] width 1085 height 6
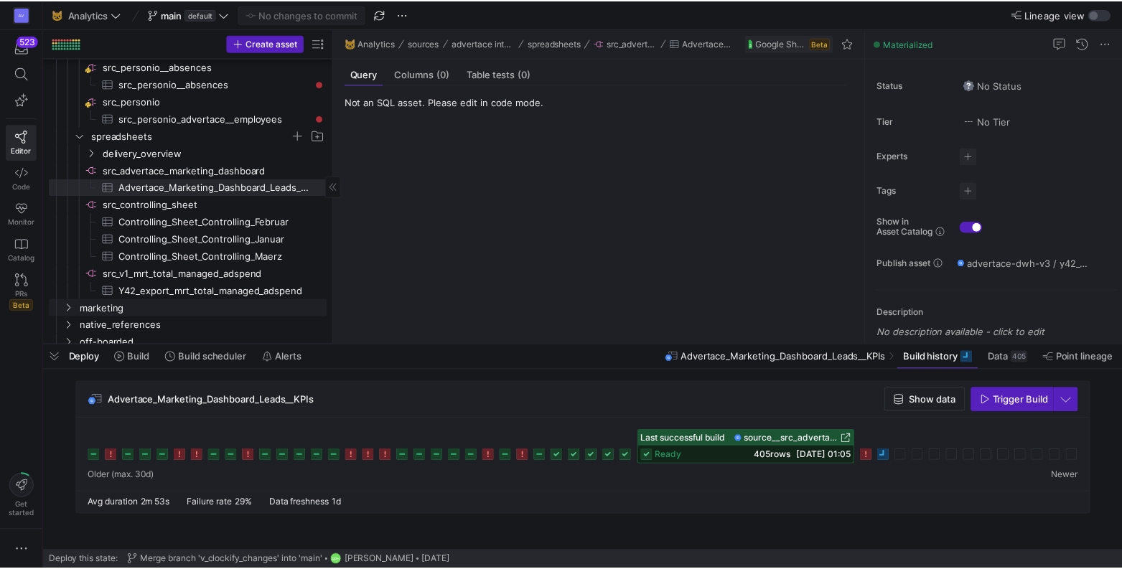
scroll to position [826, 0]
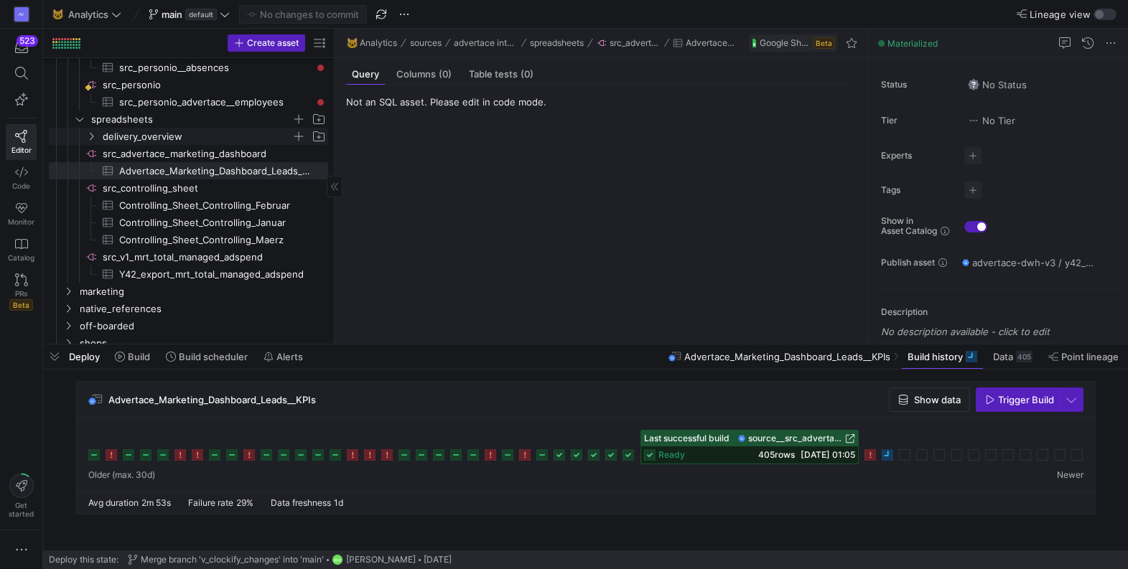
click at [91, 134] on icon "Press SPACE to select this row." at bounding box center [92, 137] width 4 height 8
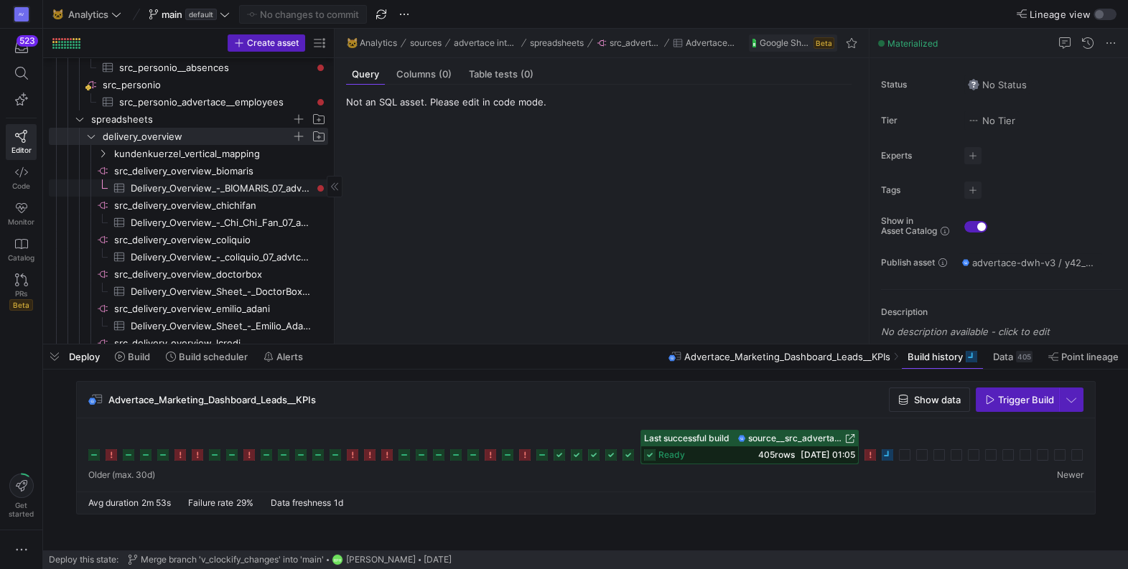
click at [261, 184] on span "Delivery_Overview_-_BIOMARIS_07_advtc_Concept_Datasheet​​​​​​​​​" at bounding box center [221, 188] width 181 height 17
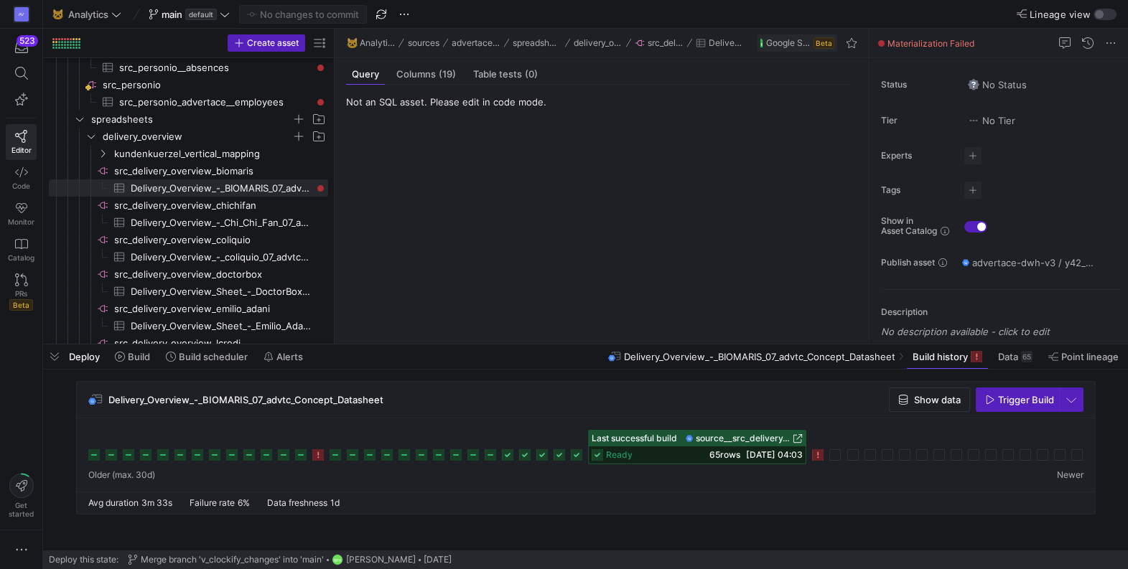
click at [821, 457] on icon at bounding box center [817, 454] width 11 height 11
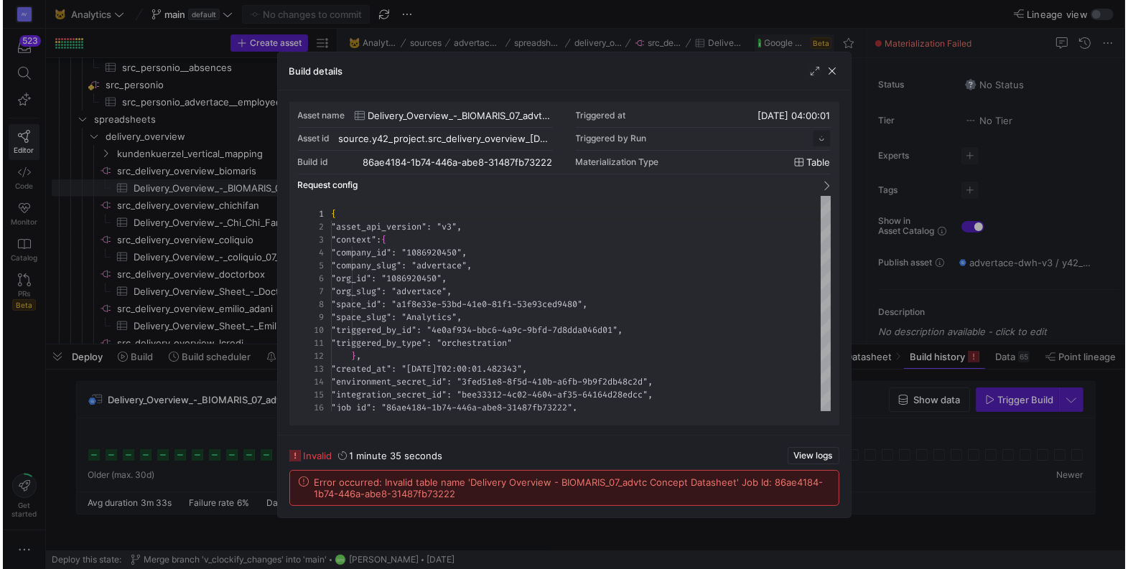
scroll to position [129, 0]
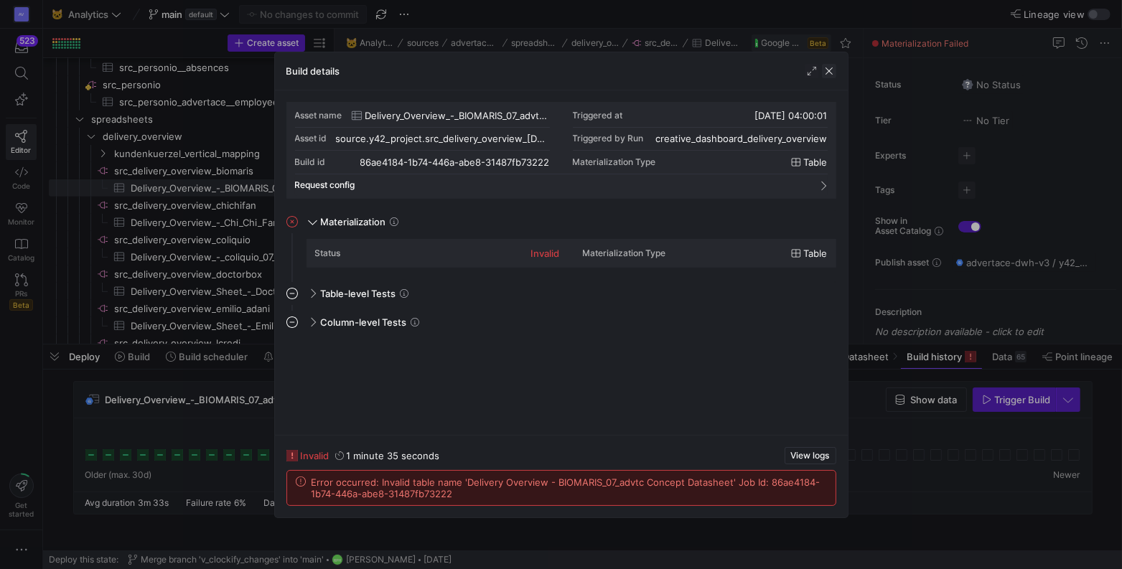
click at [829, 70] on span "button" at bounding box center [829, 71] width 14 height 14
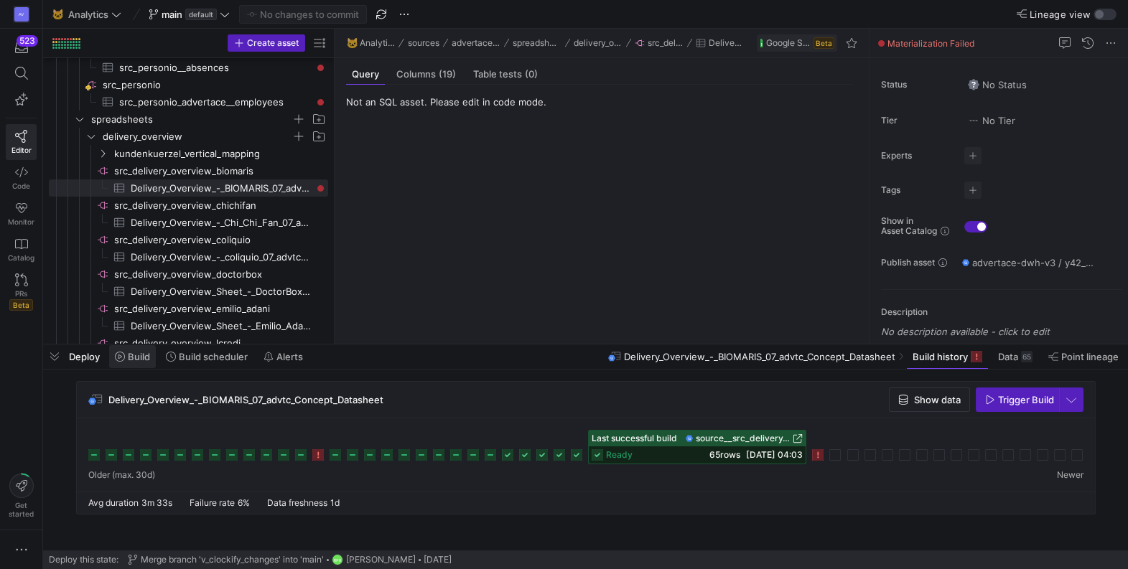
click at [129, 354] on span "Build" at bounding box center [139, 356] width 22 height 11
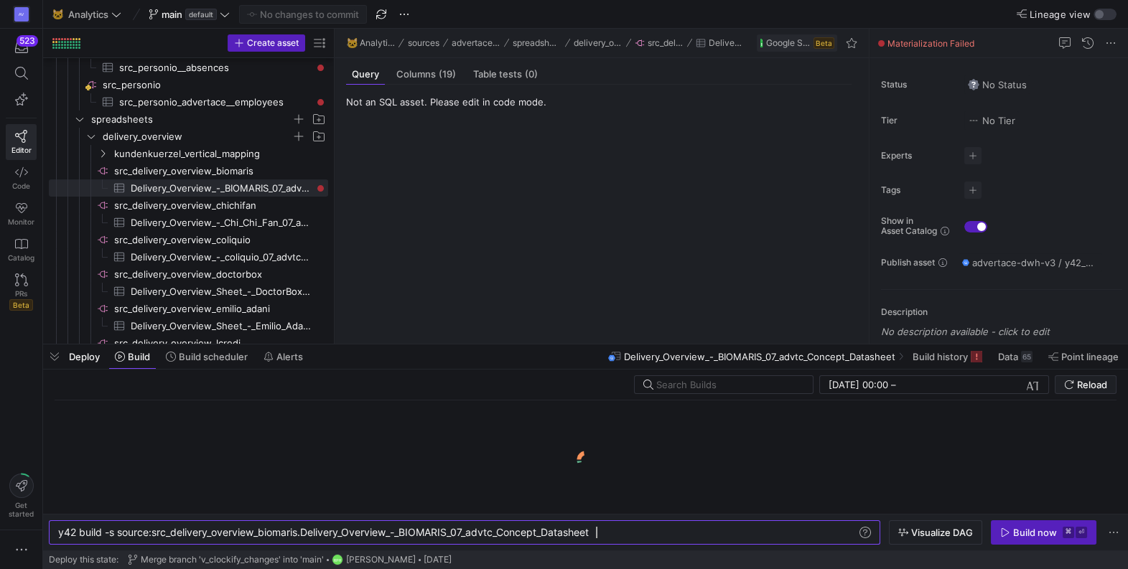
scroll to position [0, 536]
click at [607, 532] on div "y42 build -s source:src_delivery_overview_biomaris .Delivery_Overview_-_BIOMARI…" at bounding box center [457, 532] width 799 height 11
type textarea "y42 build -s source:src_delivery_overview_biomaris.Delivery_Overview_-_BIOMARIS…"
click at [1020, 535] on div "Build now" at bounding box center [1035, 532] width 44 height 11
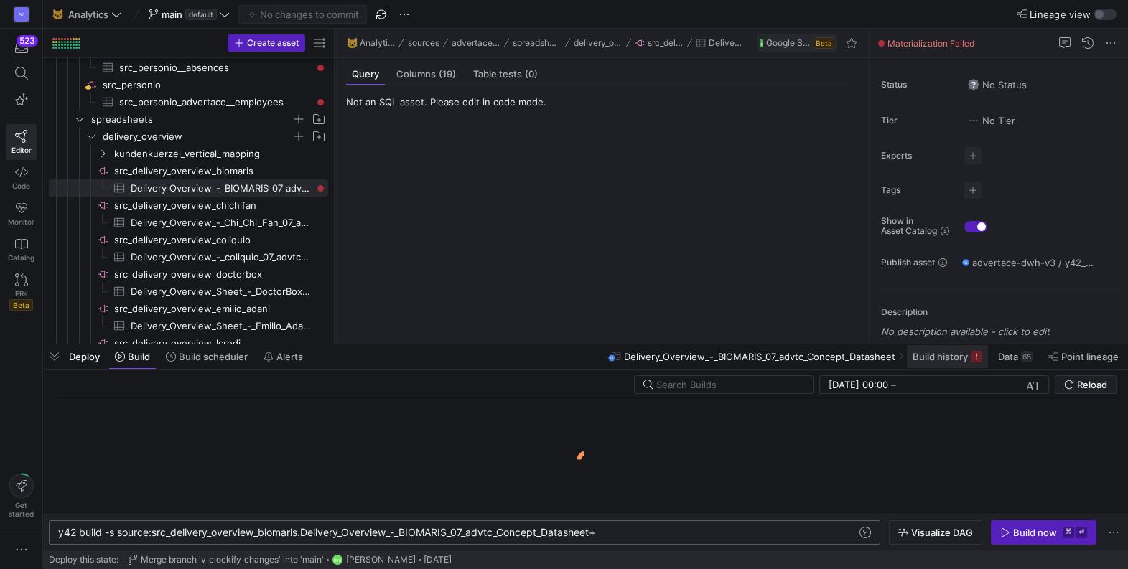
click at [938, 361] on span "Build history" at bounding box center [939, 356] width 55 height 11
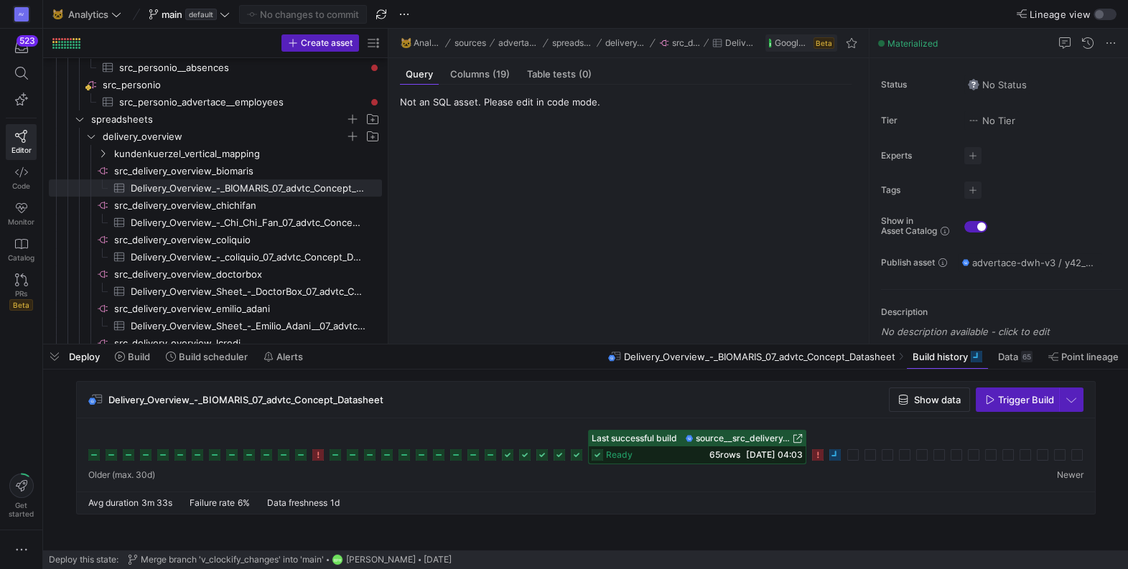
drag, startPoint x: 334, startPoint y: 159, endPoint x: 418, endPoint y: 163, distance: 84.1
click at [418, 163] on as-split "Create asset Drag here to set row groups Drag here to set column labels Group 1…" at bounding box center [585, 186] width 1085 height 315
drag, startPoint x: 388, startPoint y: 152, endPoint x: 424, endPoint y: 153, distance: 35.9
click at [424, 153] on as-split "Create asset Drag here to set row groups Drag here to set column labels Group 1…" at bounding box center [585, 186] width 1085 height 315
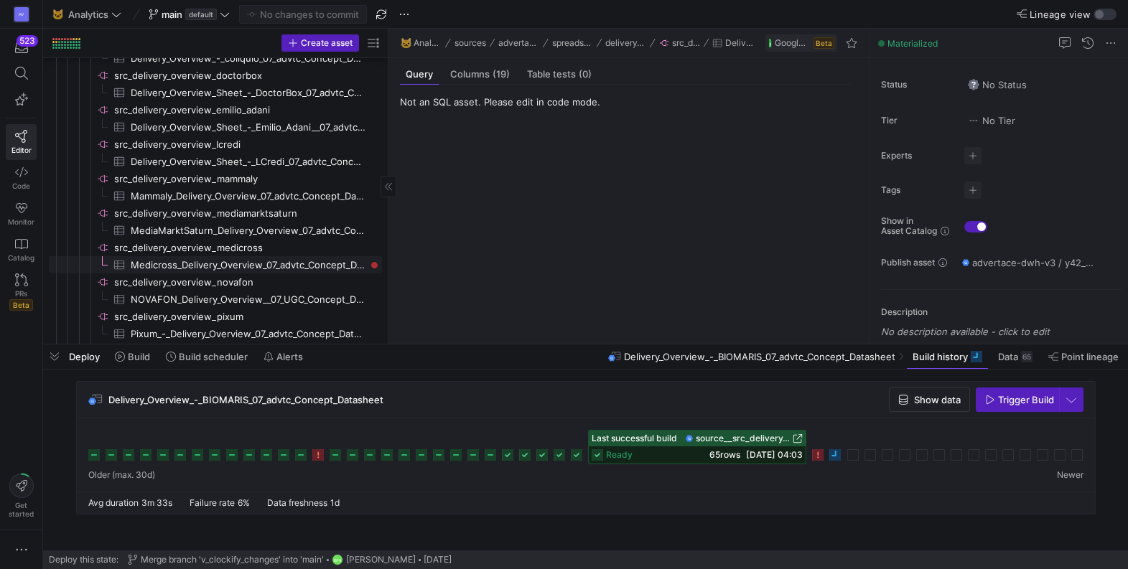
scroll to position [1035, 0]
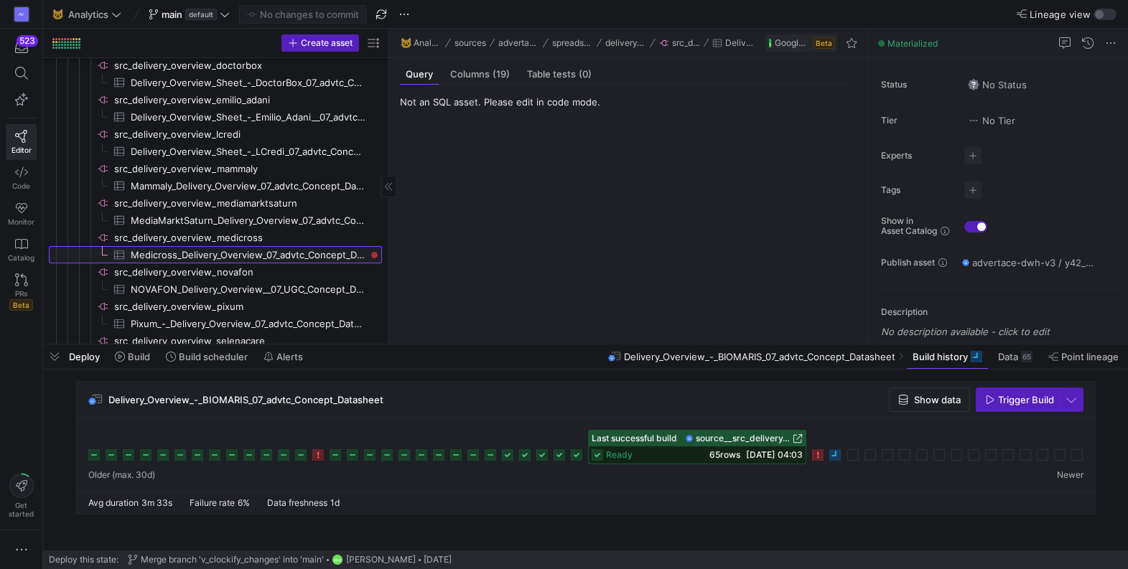
click at [287, 253] on span "Medicross_Delivery_Overview_07_advtc_Concept_Datasheet​​​​​​​​​" at bounding box center [248, 255] width 235 height 17
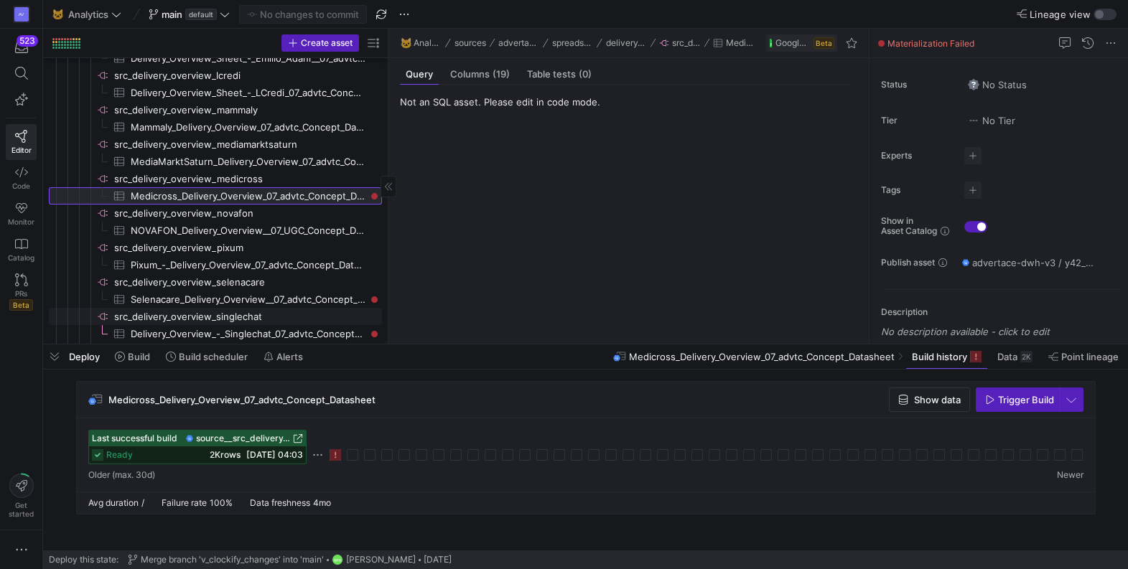
scroll to position [1147, 0]
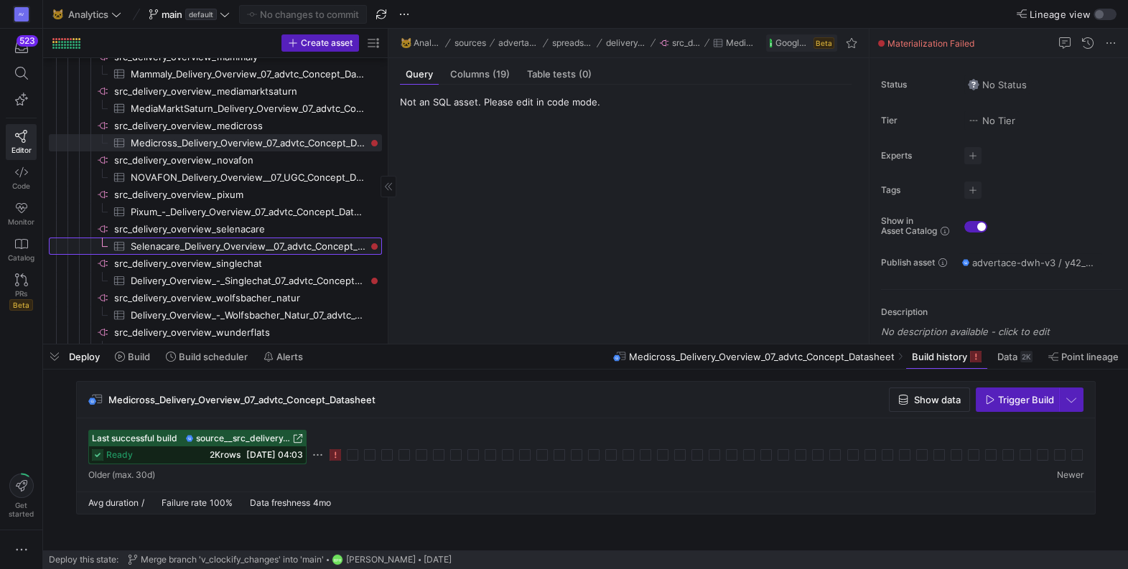
click at [289, 249] on span "Selenacare_Delivery_Overview__07_advtc_Concept_Datasheet​​​​​​​​​" at bounding box center [248, 246] width 235 height 17
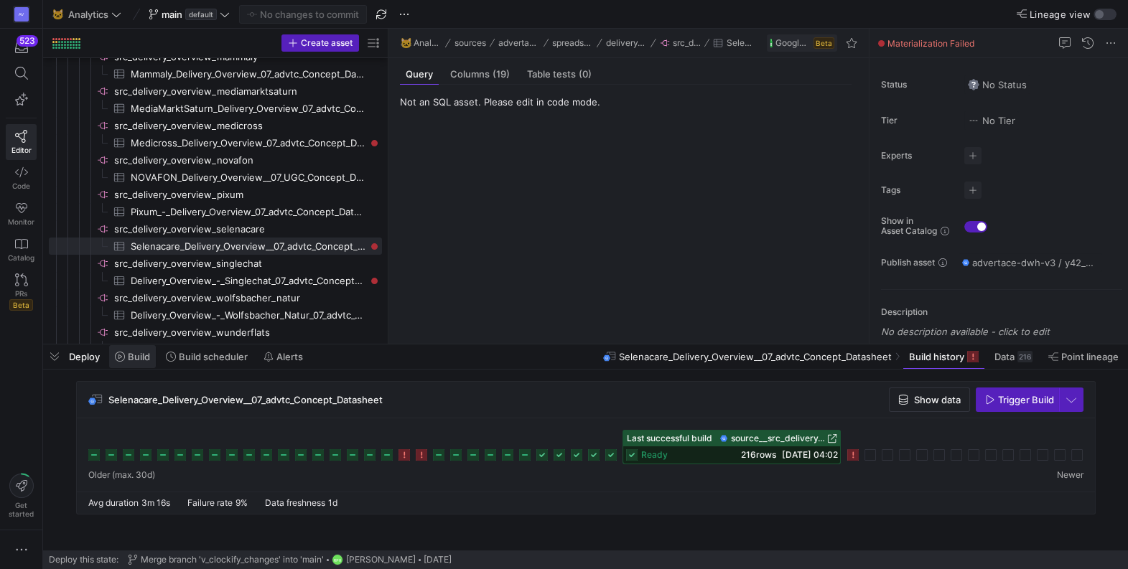
click at [135, 363] on span at bounding box center [132, 356] width 47 height 23
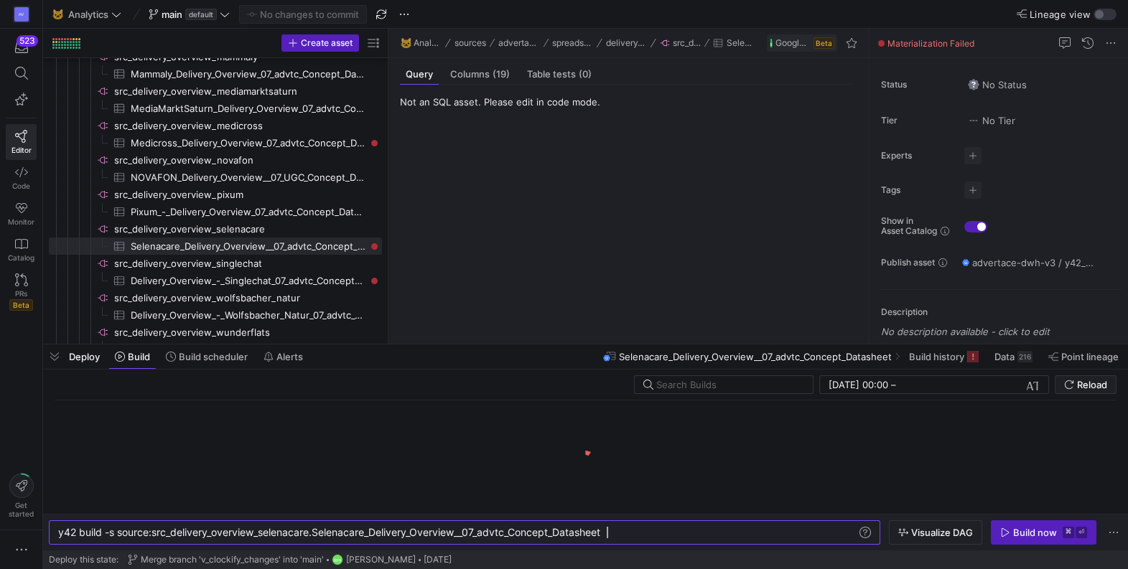
scroll to position [0, 548]
click at [633, 536] on div "y42 build -s source:src_delivery_overview_selenaca re.Selenacare_Delivery_Overv…" at bounding box center [457, 532] width 799 height 11
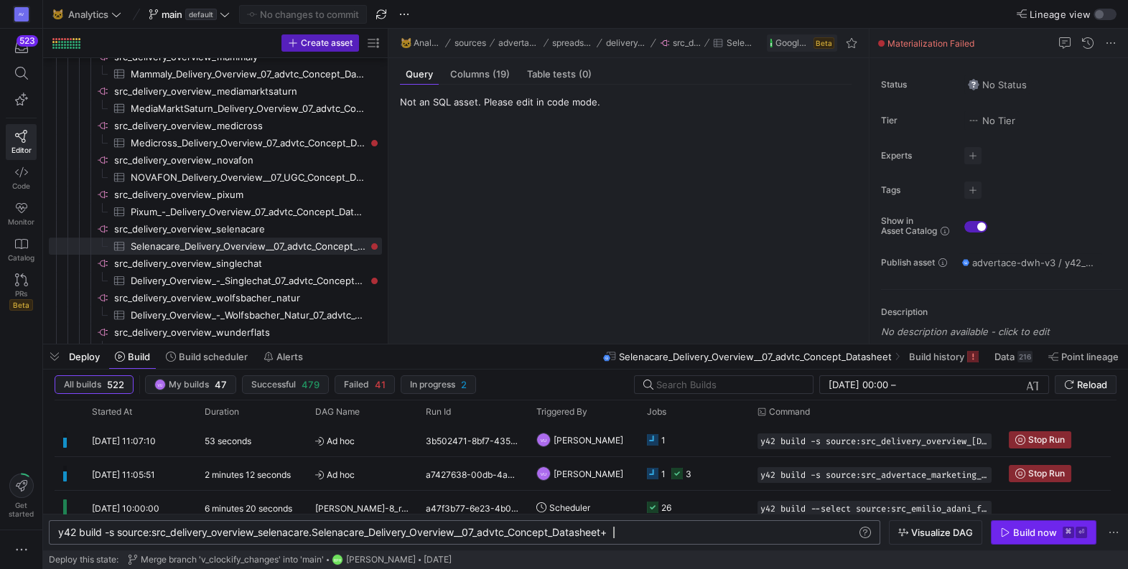
type textarea "y42 build -s source:src_delivery_overview_selenacare.Selenacare_Delivery_Overvi…"
click at [1017, 535] on div "Build now" at bounding box center [1035, 532] width 44 height 11
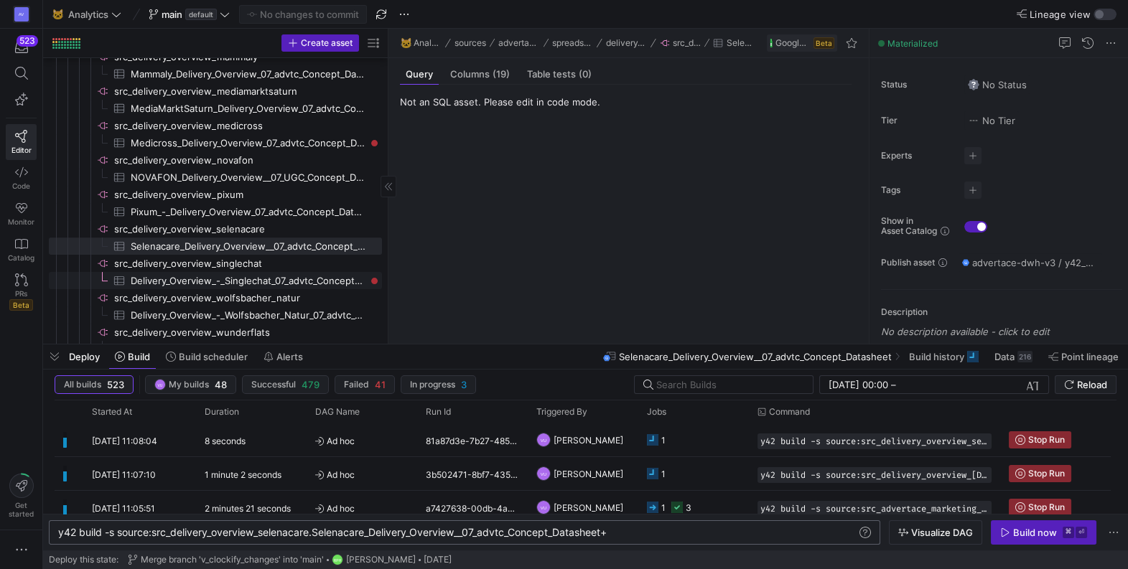
click at [289, 281] on span "Delivery_Overview_-_Singlechat_07_advtc_Concept_Datasheet​​​​​​​​​" at bounding box center [248, 281] width 235 height 17
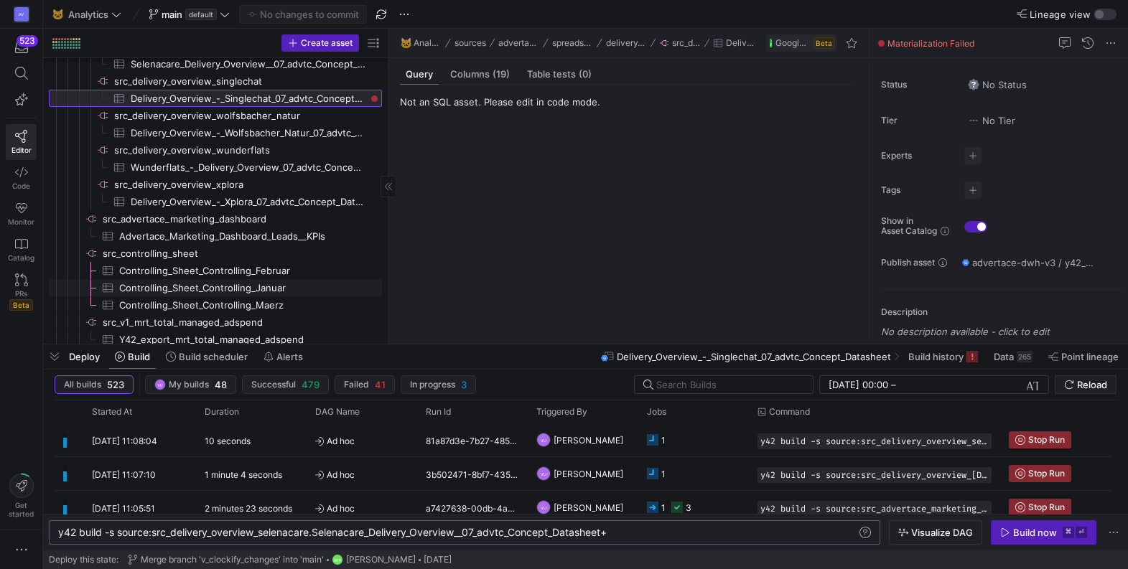
scroll to position [1376, 0]
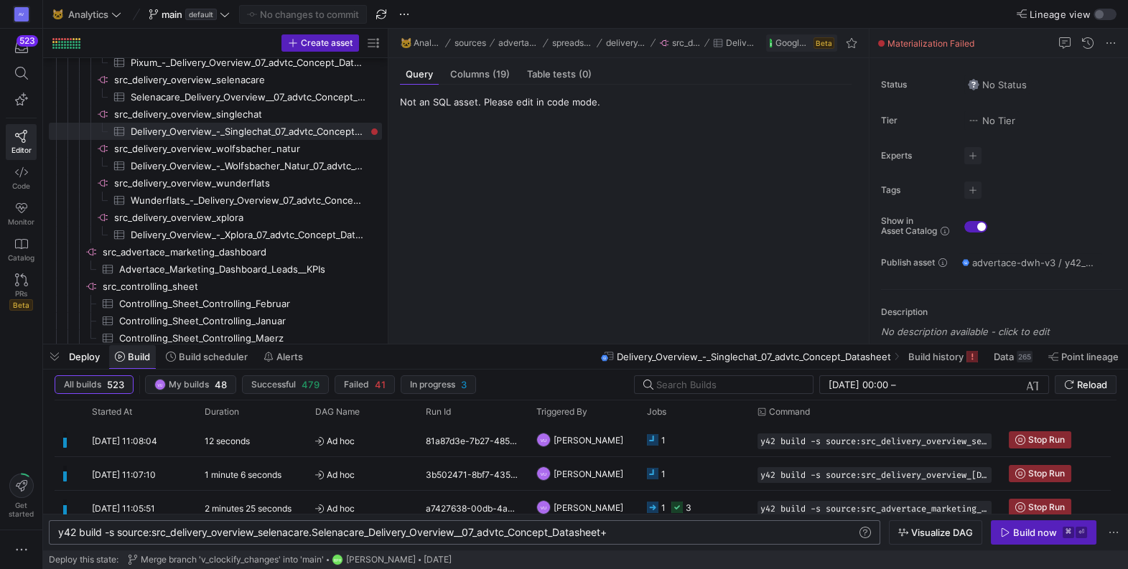
click at [138, 360] on span "Build" at bounding box center [139, 356] width 22 height 11
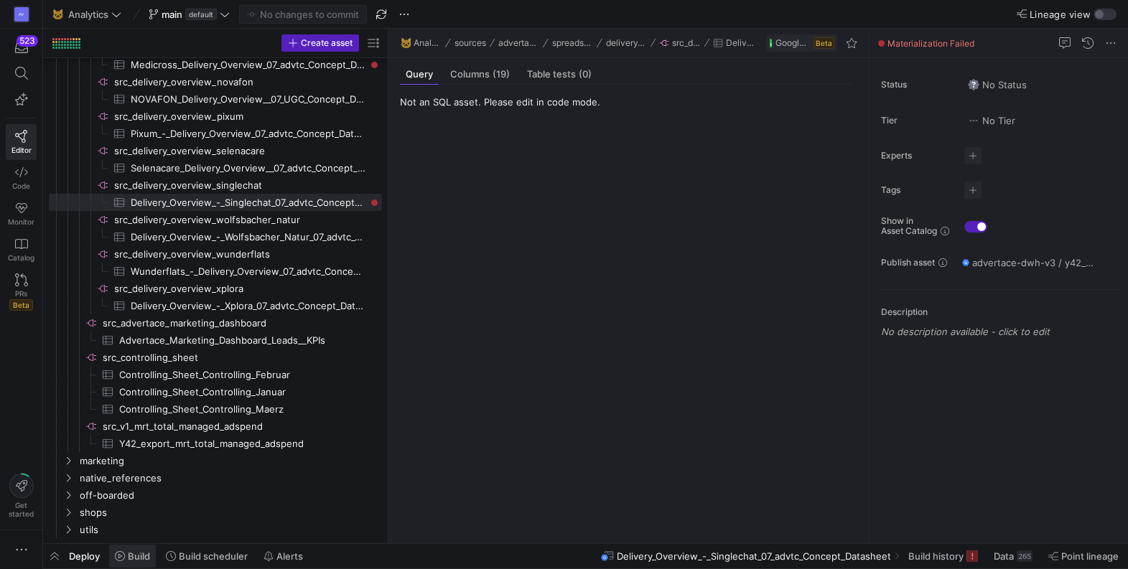
click at [140, 559] on span "Build" at bounding box center [139, 556] width 22 height 11
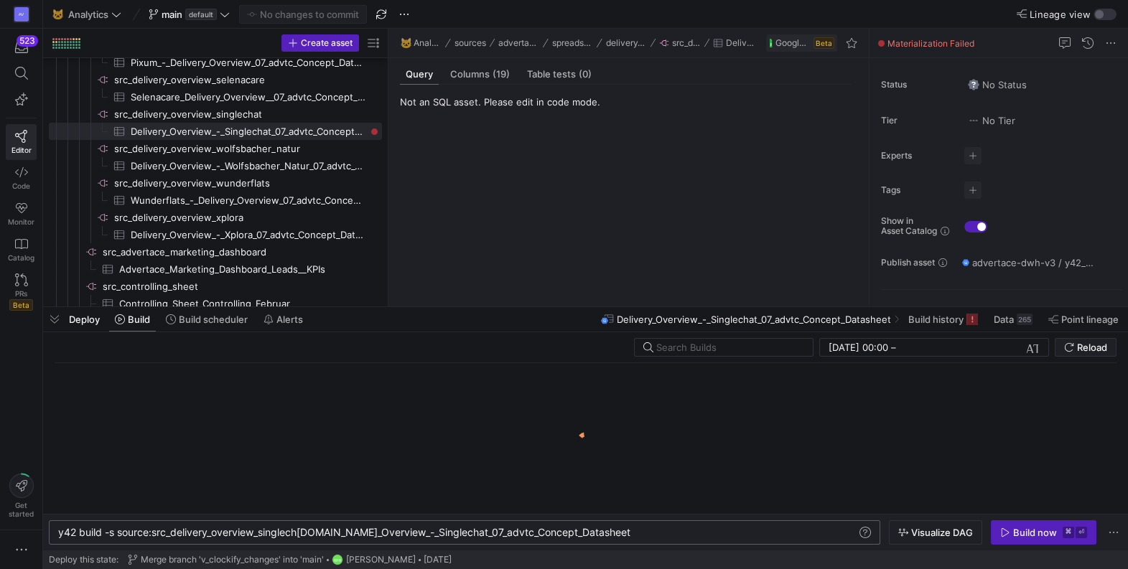
click at [625, 533] on div "y42 build -s source:src_delivery_overview_singlech at.Delivery_Overview_-_Singl…" at bounding box center [457, 532] width 799 height 11
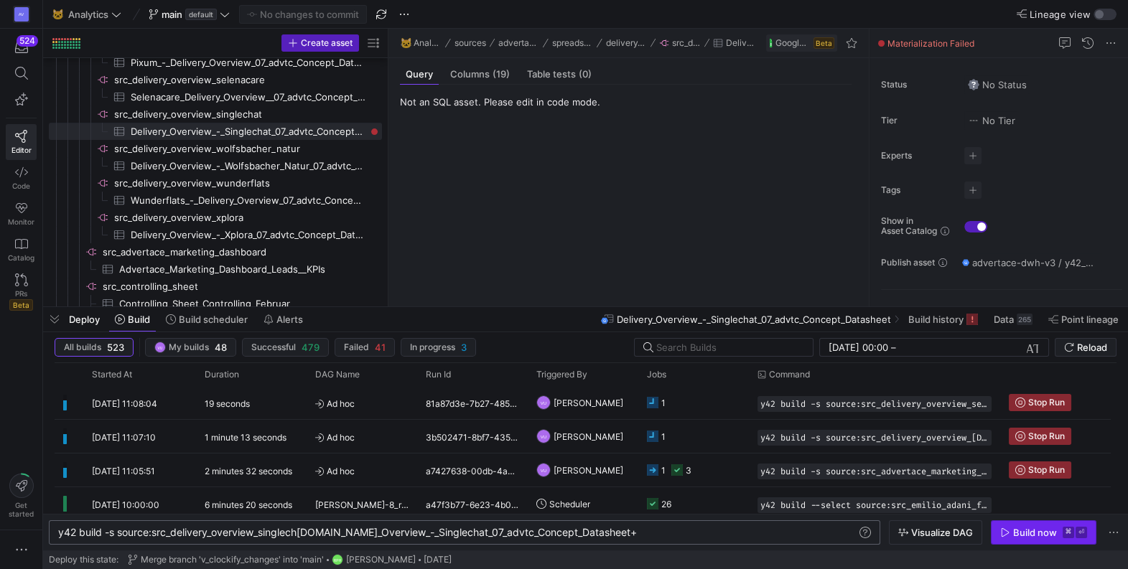
type textarea "y42 build -s source:src_delivery_overview_singlechat.Delivery_Overview_-_Single…"
click at [1032, 535] on div "Build now" at bounding box center [1035, 532] width 44 height 11
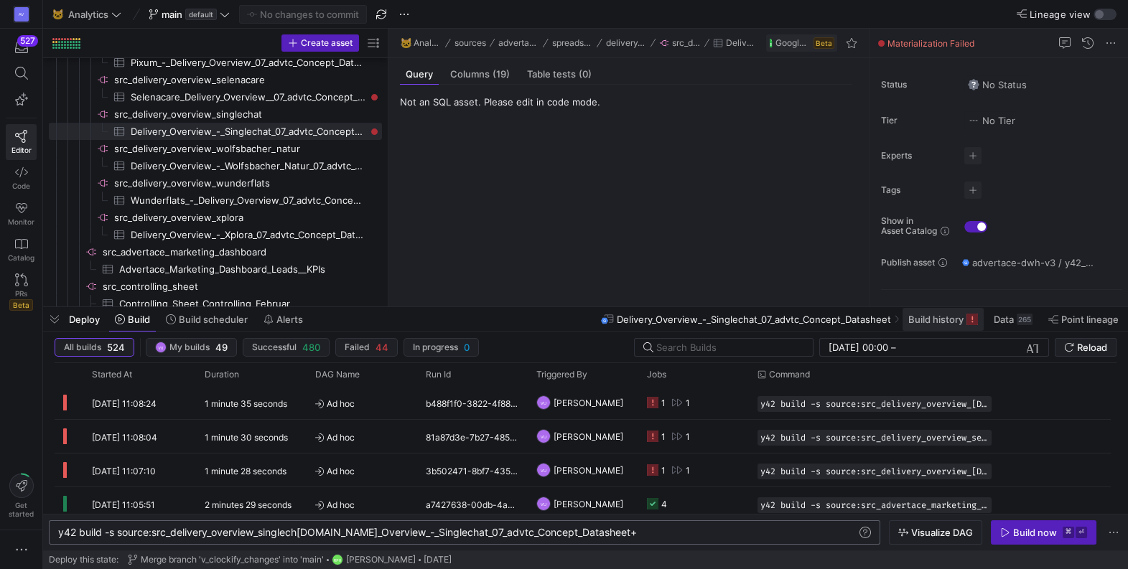
click at [939, 320] on span "Build history" at bounding box center [935, 319] width 55 height 11
